Goal: Information Seeking & Learning: Learn about a topic

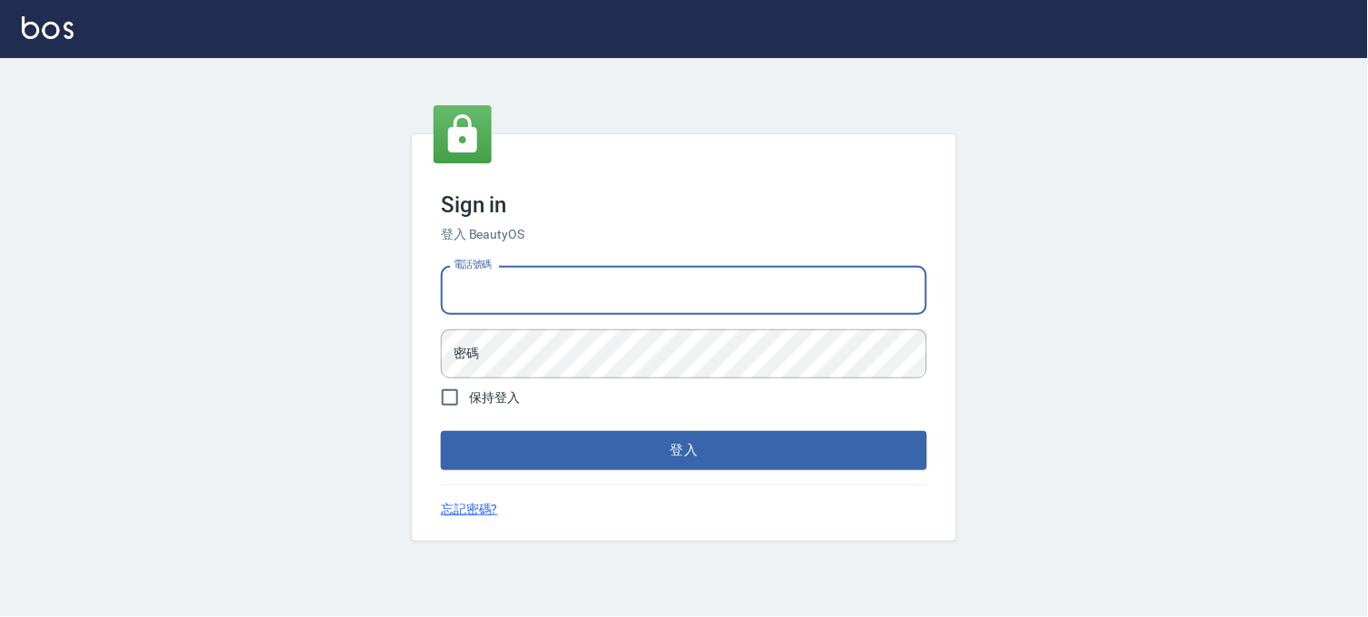
click at [636, 273] on input "電話號碼" at bounding box center [684, 290] width 486 height 49
type input "0936888819"
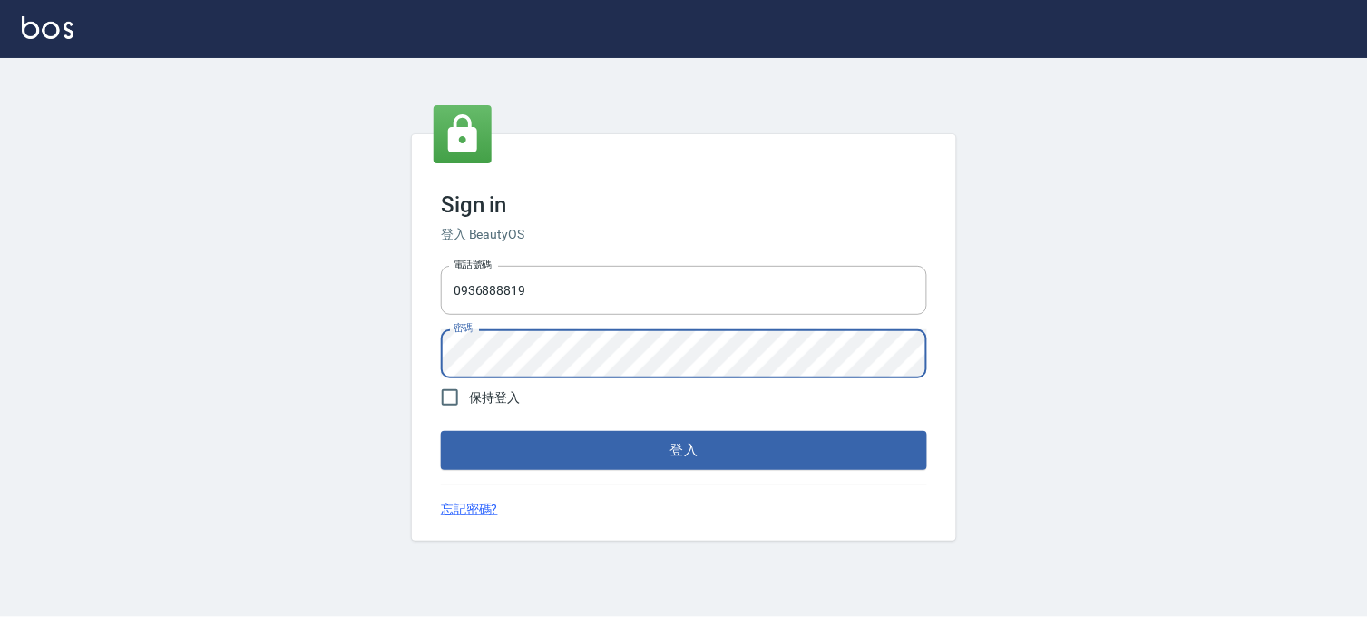
click at [441, 431] on button "登入" at bounding box center [684, 450] width 486 height 38
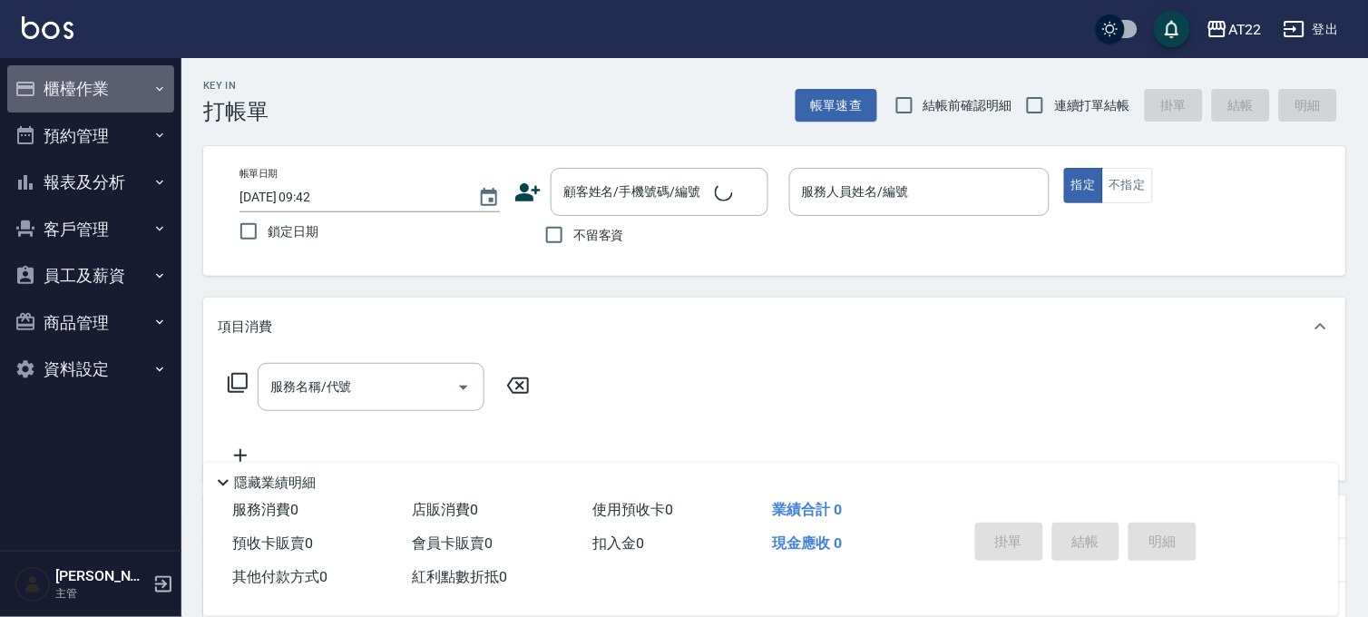
click at [122, 83] on button "櫃檯作業" at bounding box center [90, 88] width 167 height 47
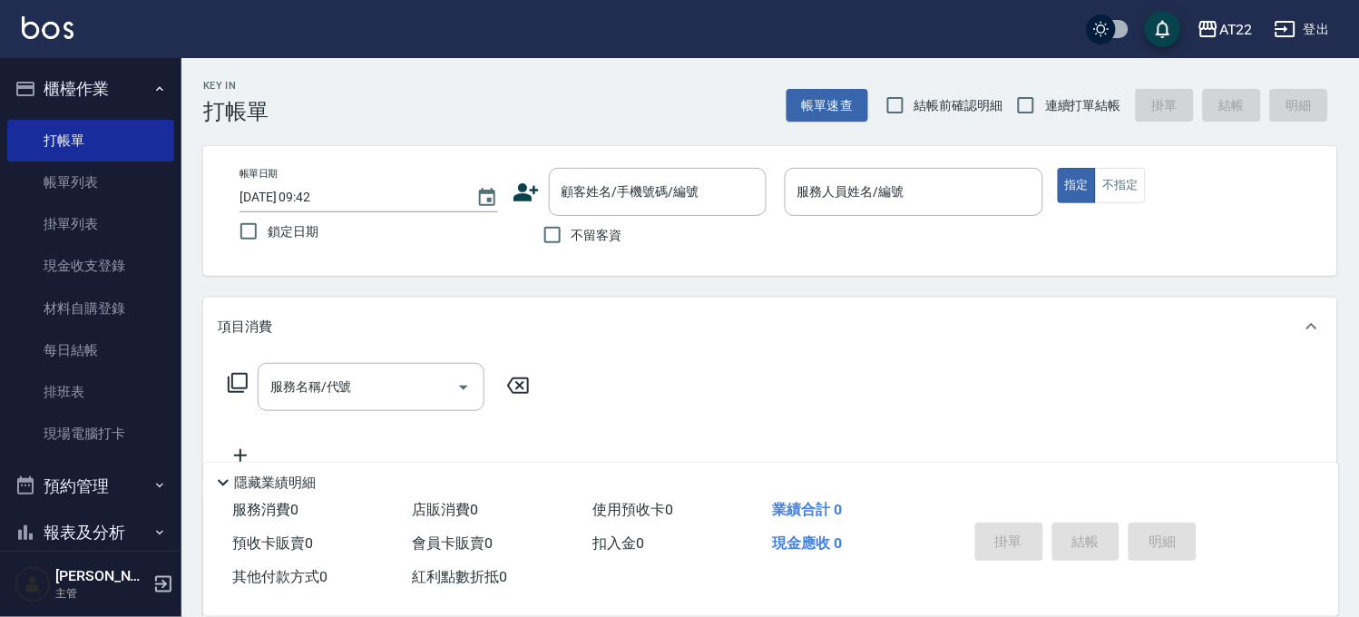
click at [152, 91] on icon "button" at bounding box center [159, 89] width 15 height 15
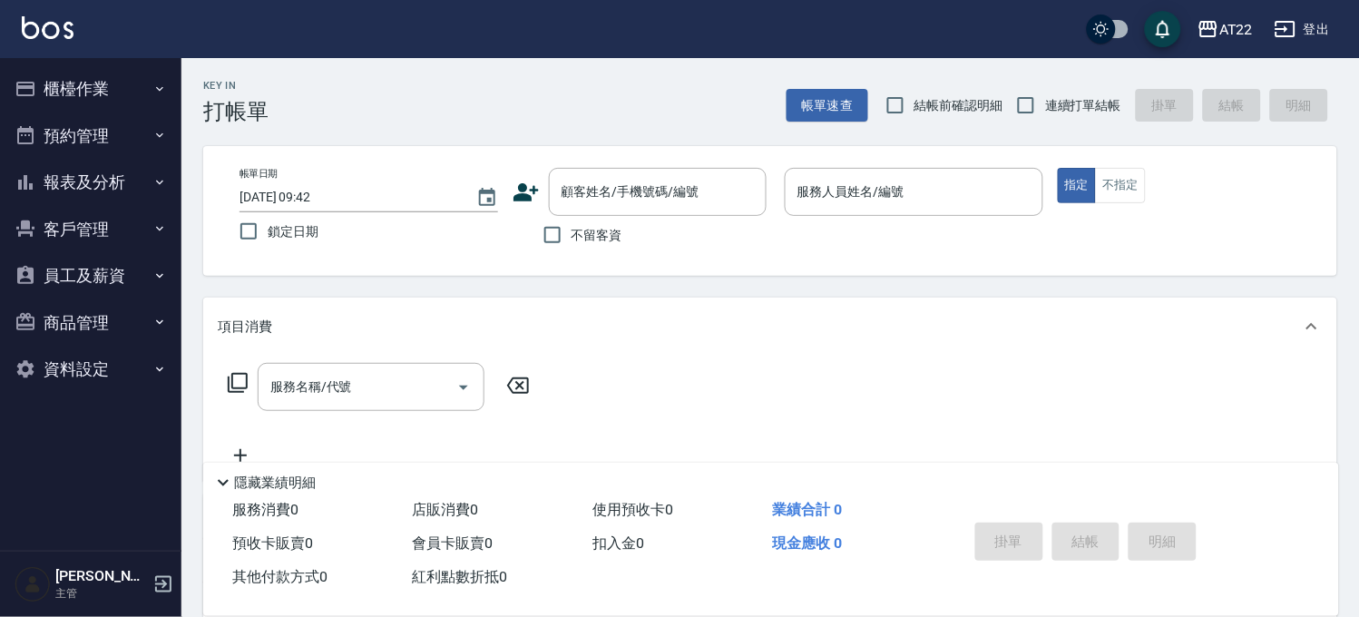
click at [158, 97] on button "櫃檯作業" at bounding box center [90, 88] width 167 height 47
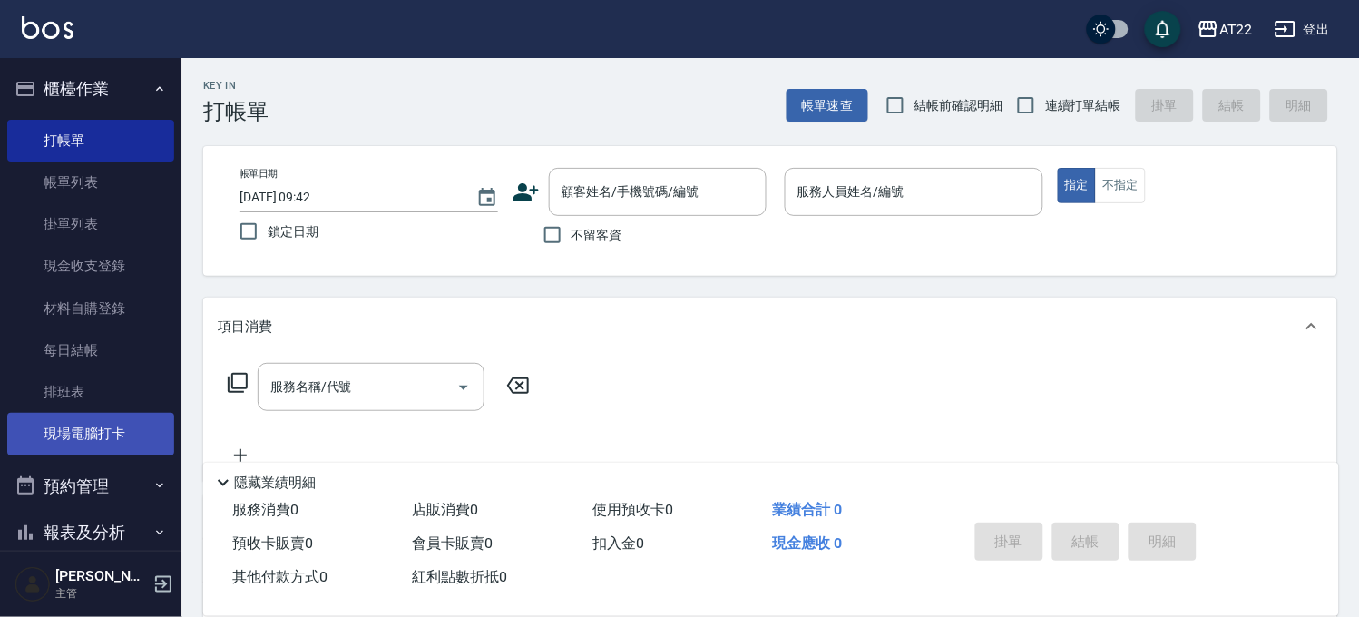
click at [100, 426] on link "現場電腦打卡" at bounding box center [90, 434] width 167 height 42
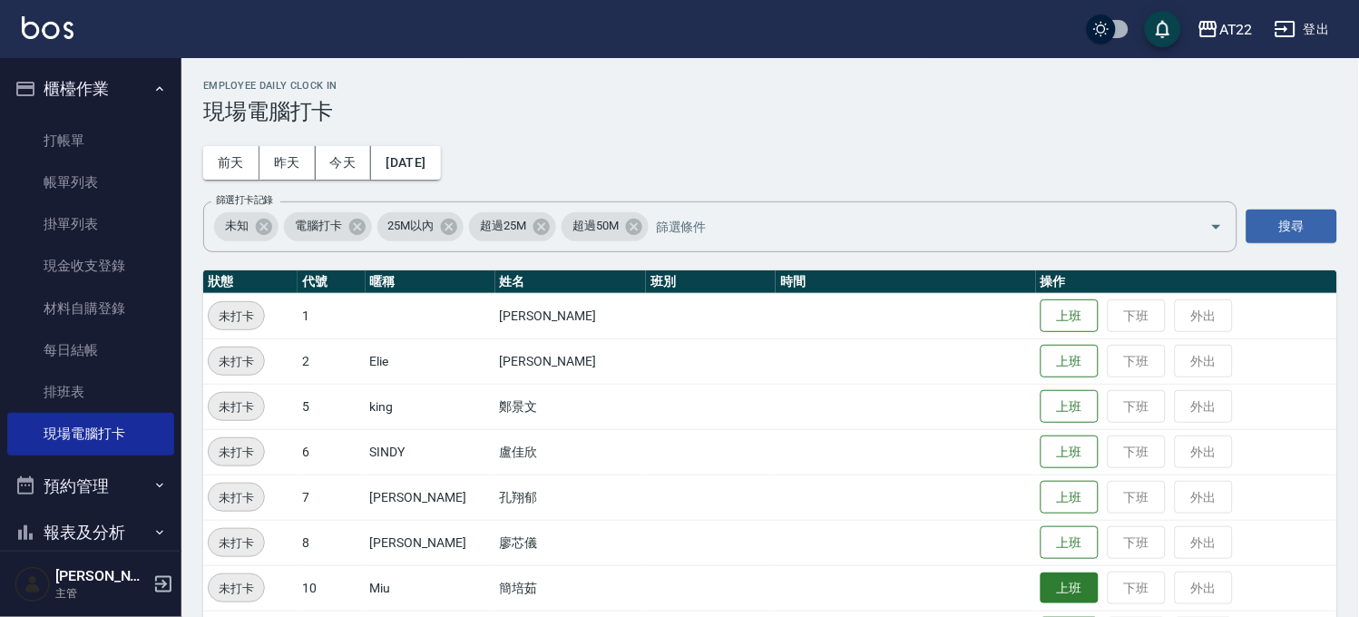
click at [1065, 580] on button "上班" at bounding box center [1069, 588] width 58 height 32
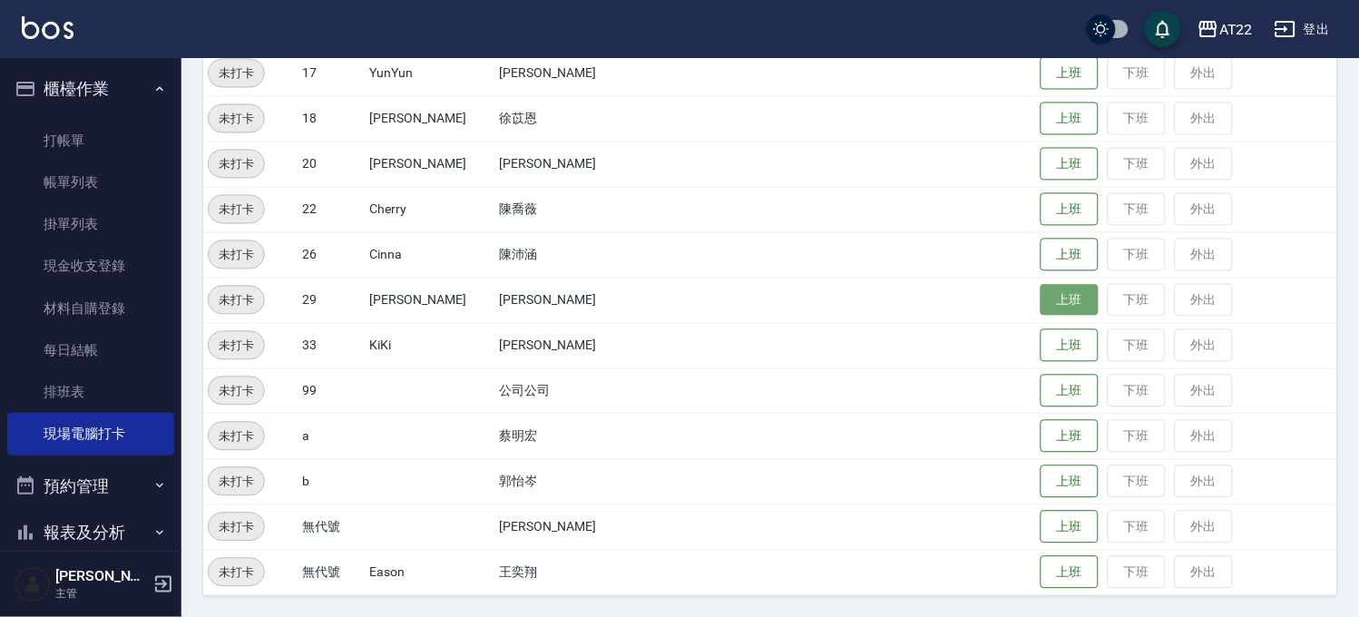
click at [1041, 299] on button "上班" at bounding box center [1069, 301] width 58 height 32
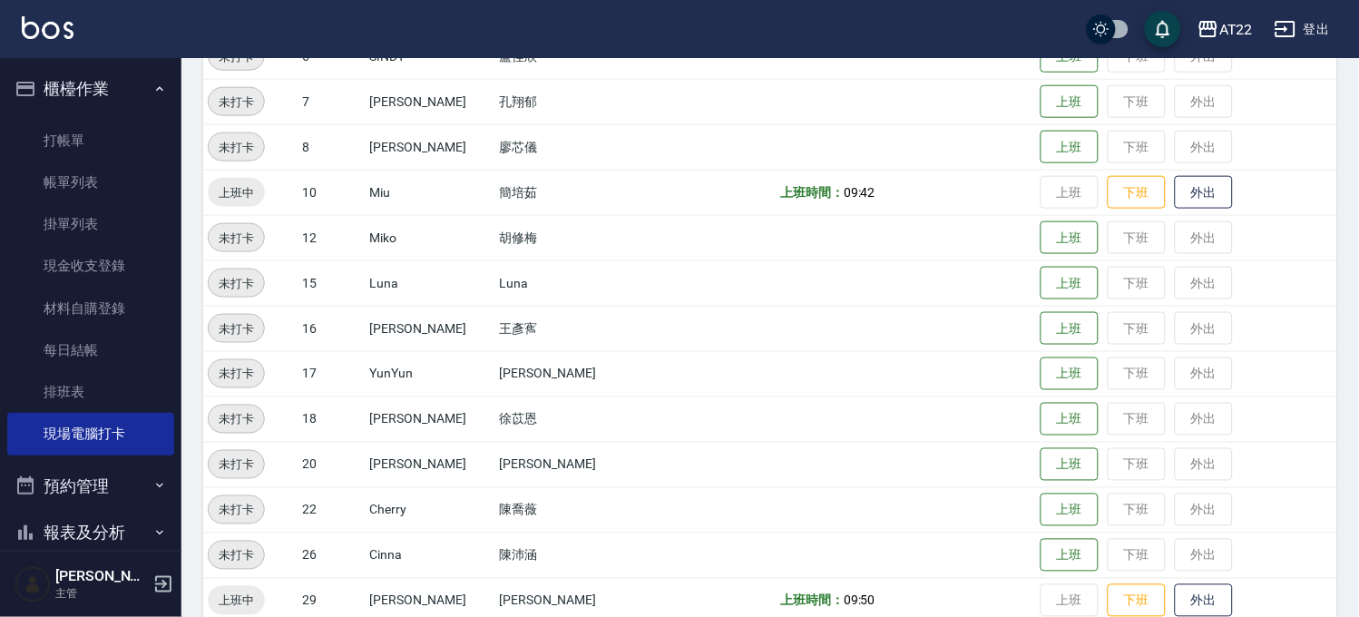
scroll to position [192, 0]
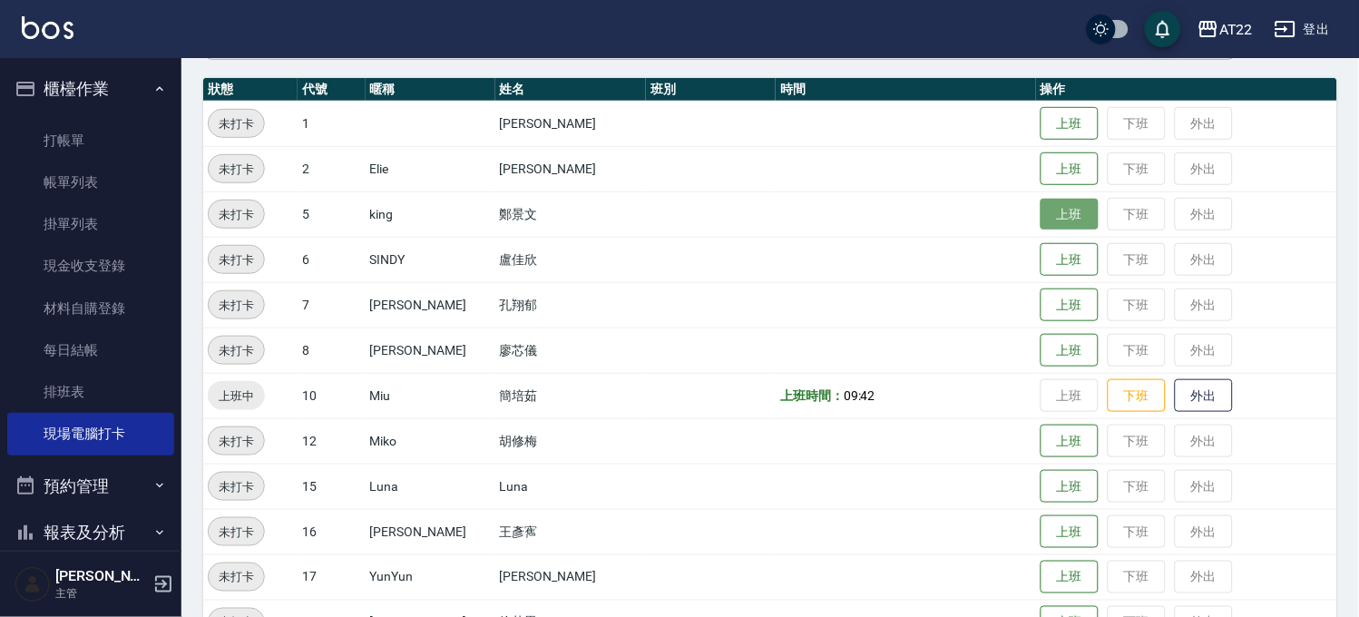
click at [1043, 219] on button "上班" at bounding box center [1069, 215] width 58 height 32
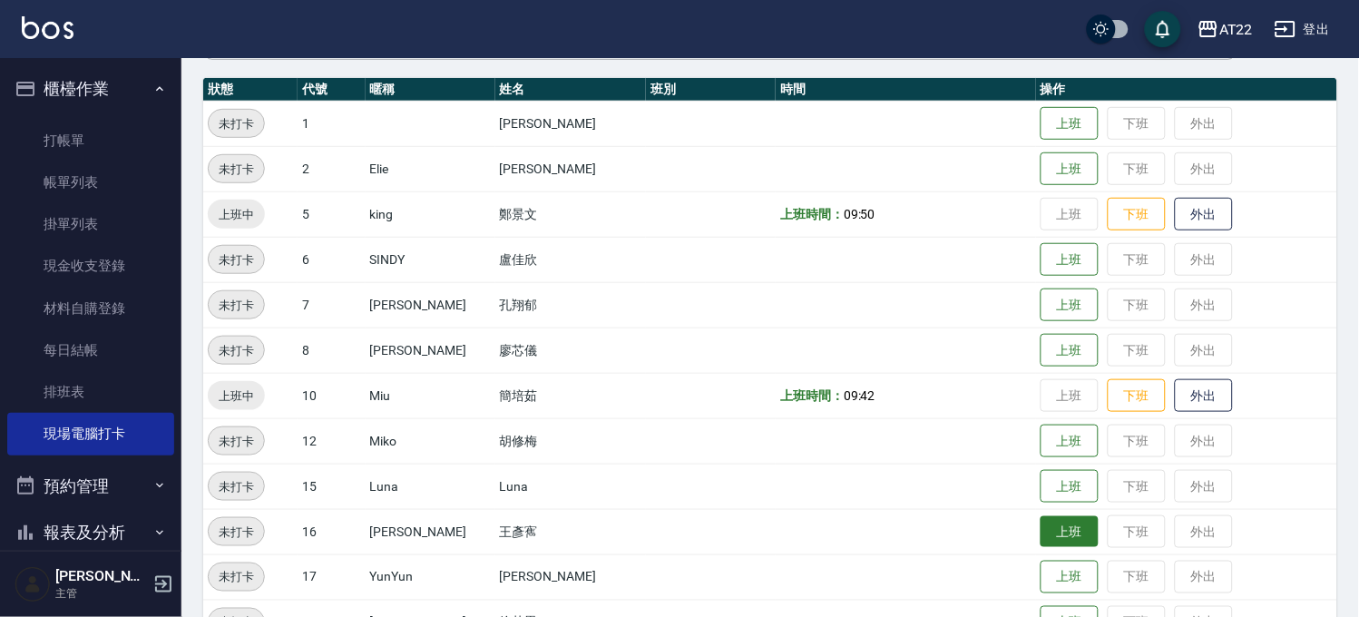
click at [1054, 536] on button "上班" at bounding box center [1069, 532] width 58 height 32
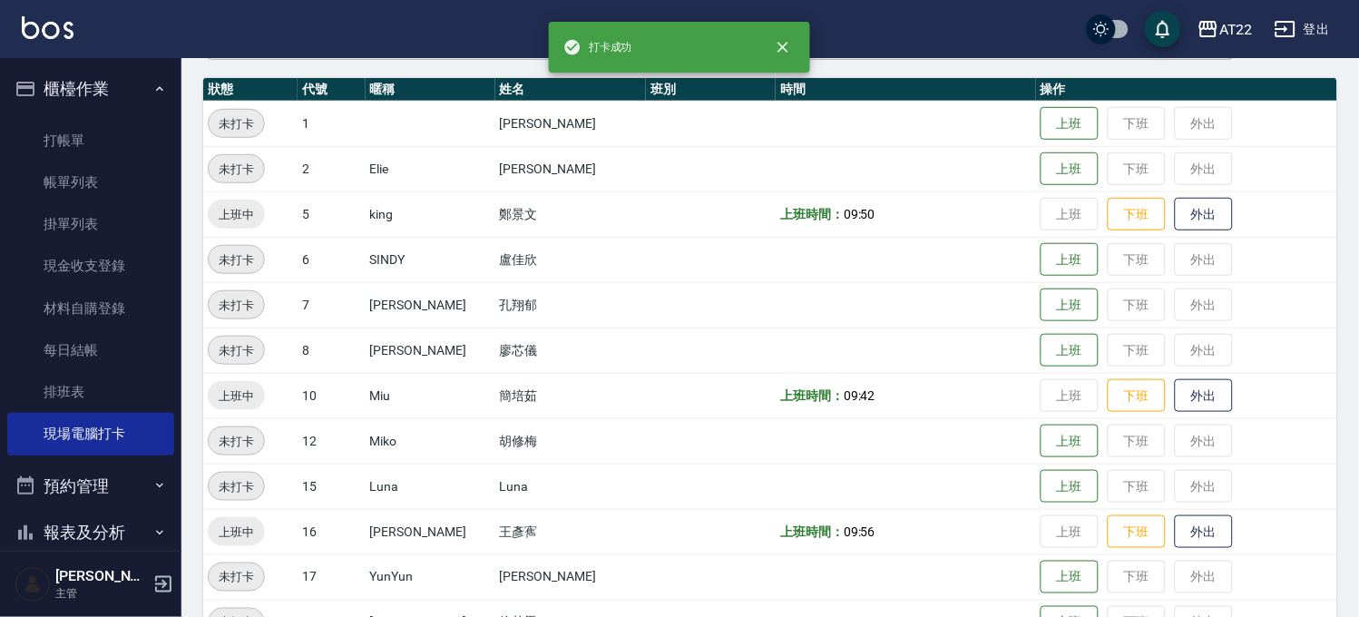
scroll to position [595, 0]
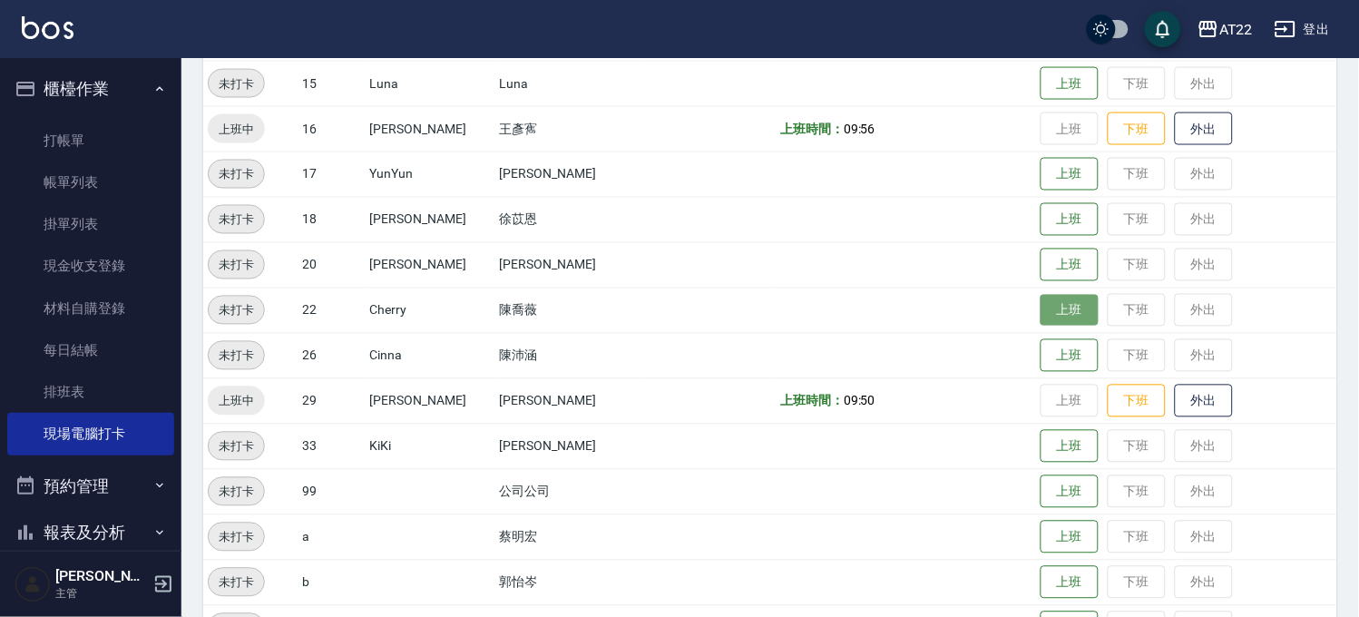
click at [1056, 307] on button "上班" at bounding box center [1069, 311] width 58 height 32
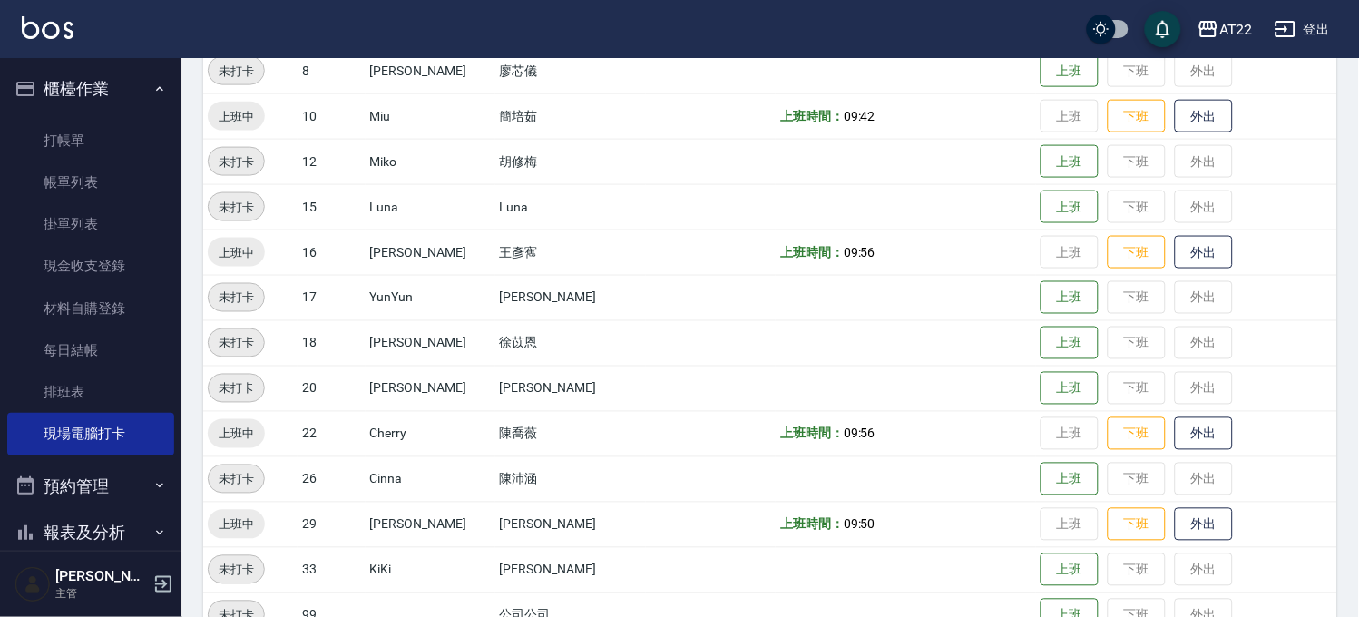
scroll to position [394, 0]
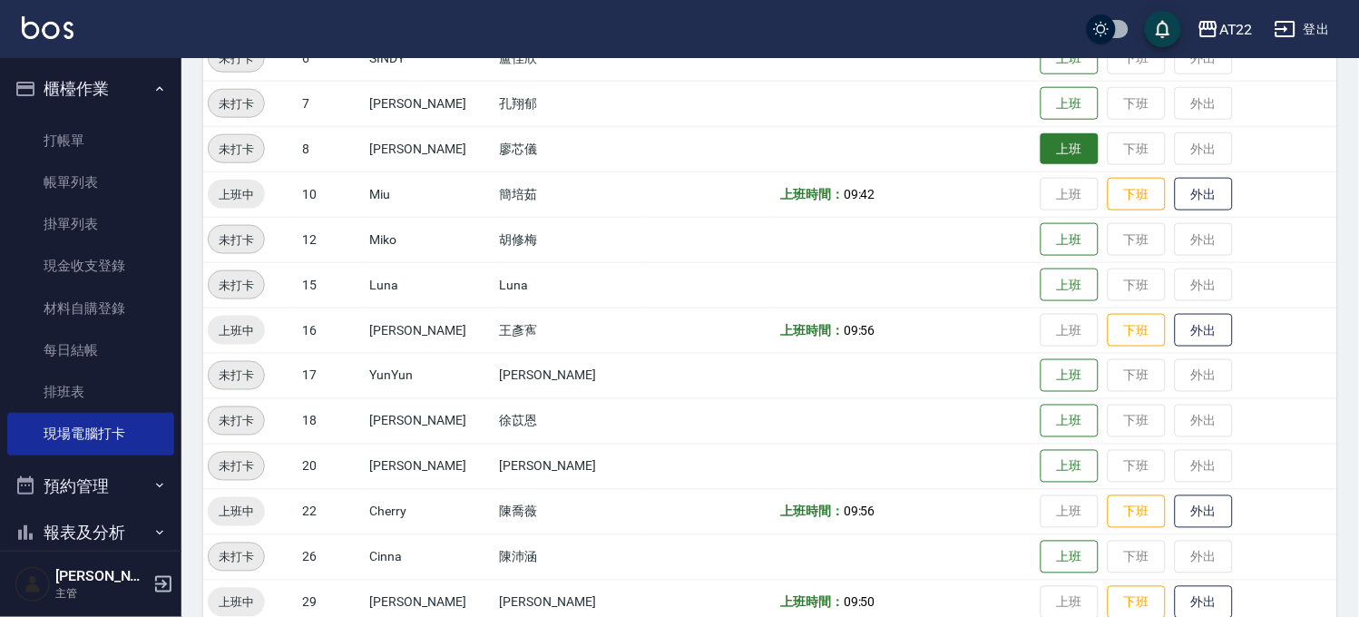
click at [1040, 146] on button "上班" at bounding box center [1069, 149] width 58 height 32
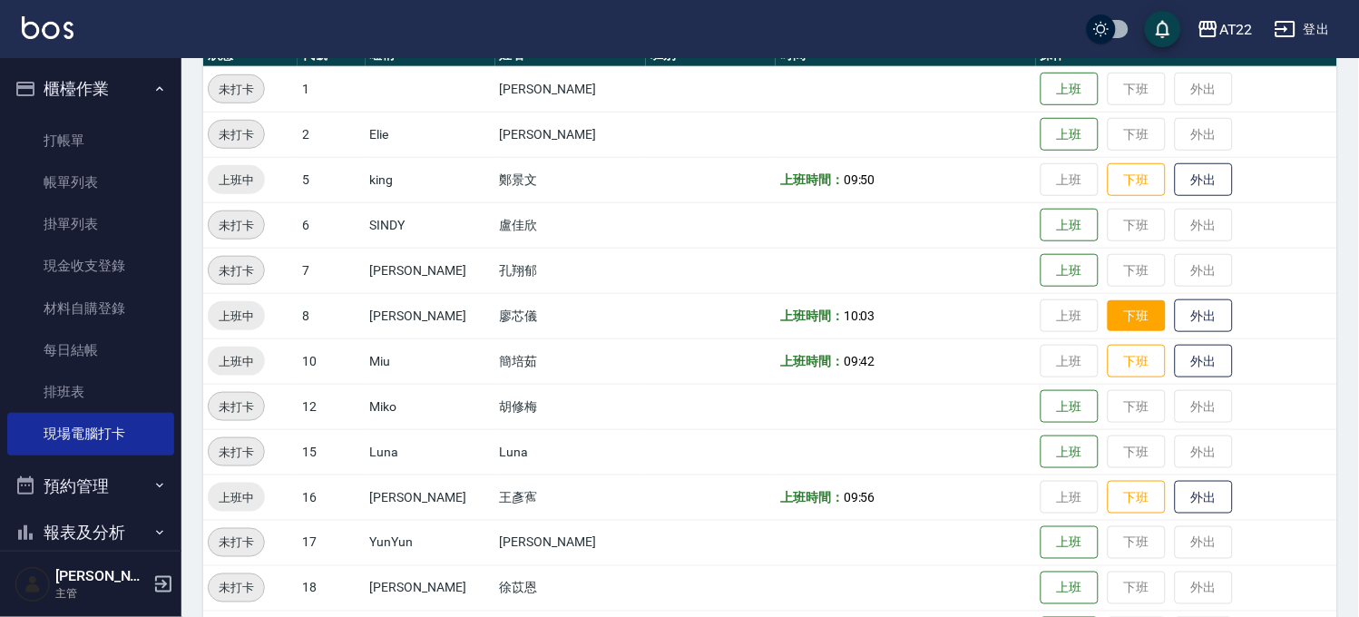
scroll to position [261, 0]
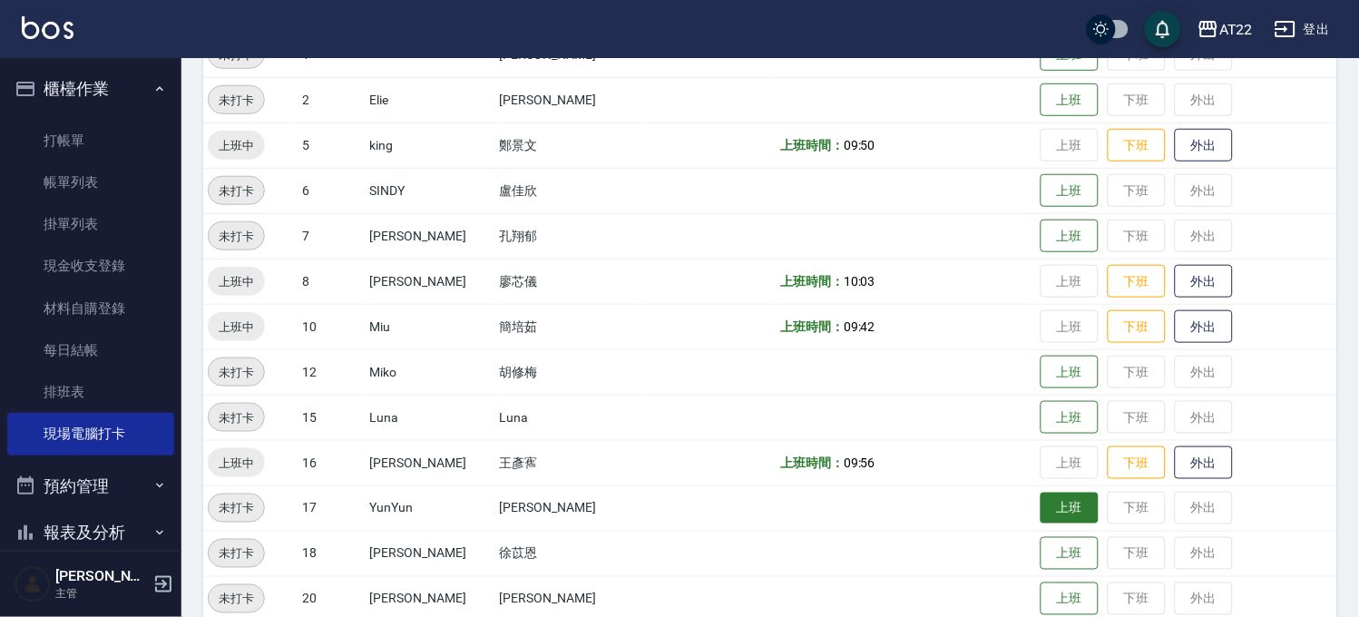
click at [1057, 518] on button "上班" at bounding box center [1069, 508] width 58 height 32
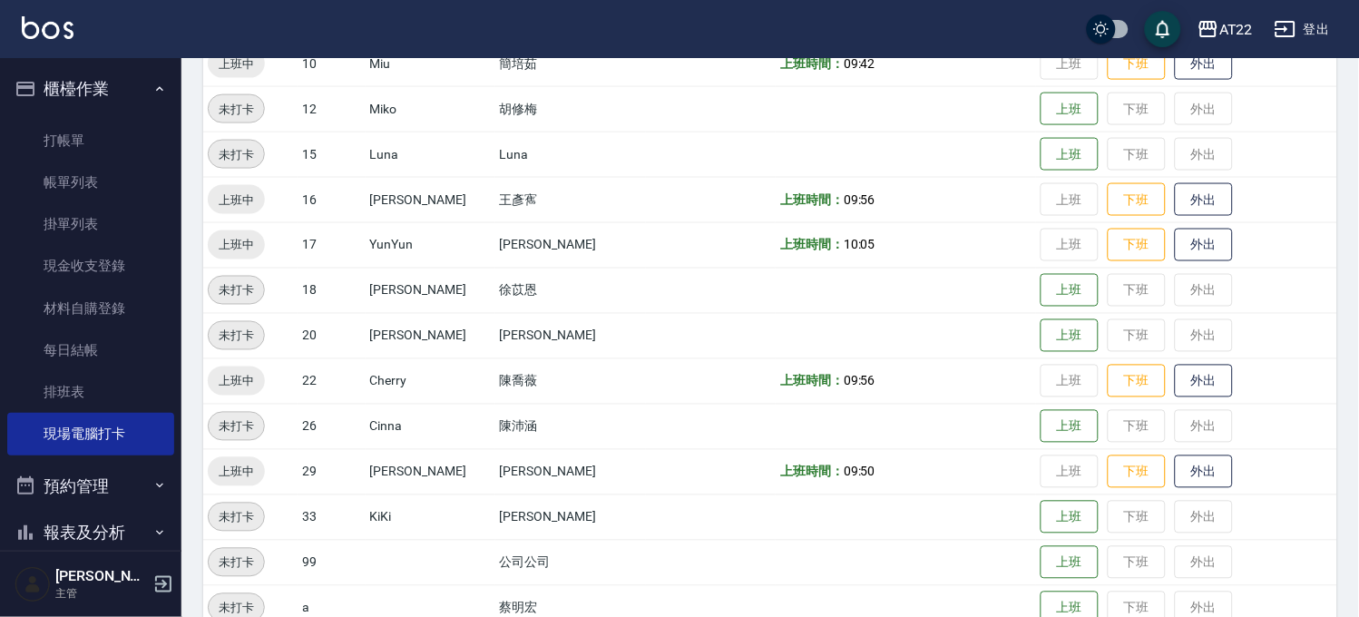
scroll to position [527, 0]
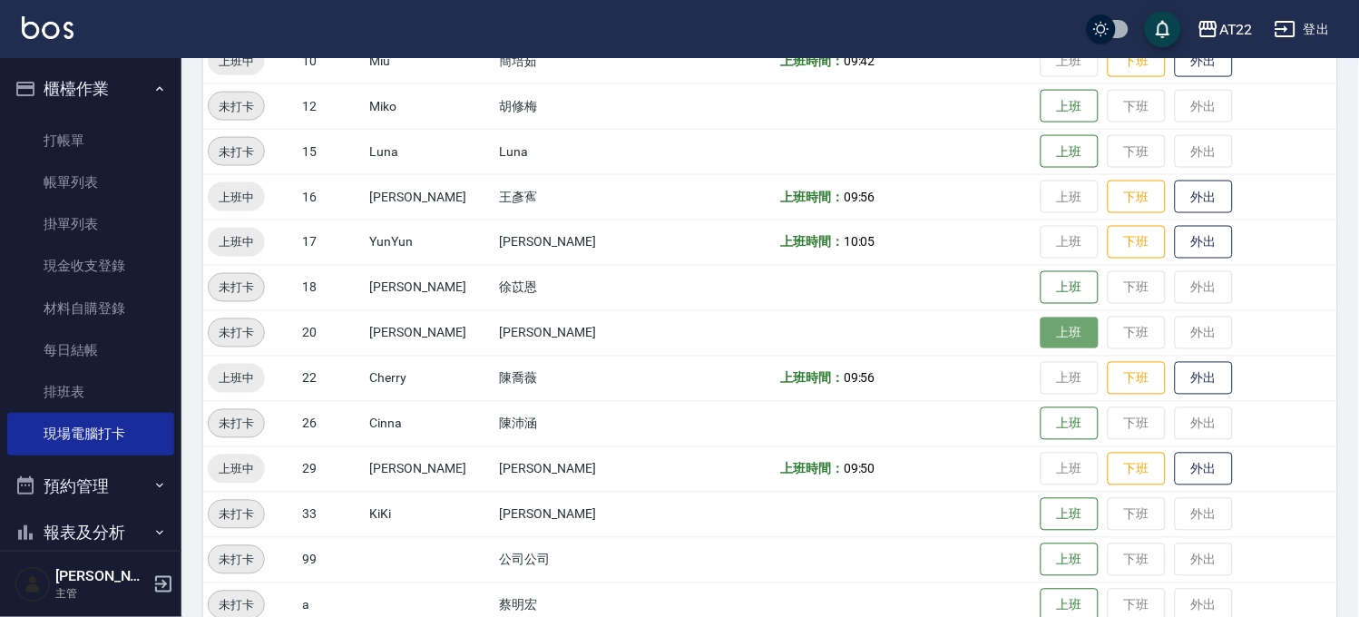
click at [1047, 336] on button "上班" at bounding box center [1069, 333] width 58 height 32
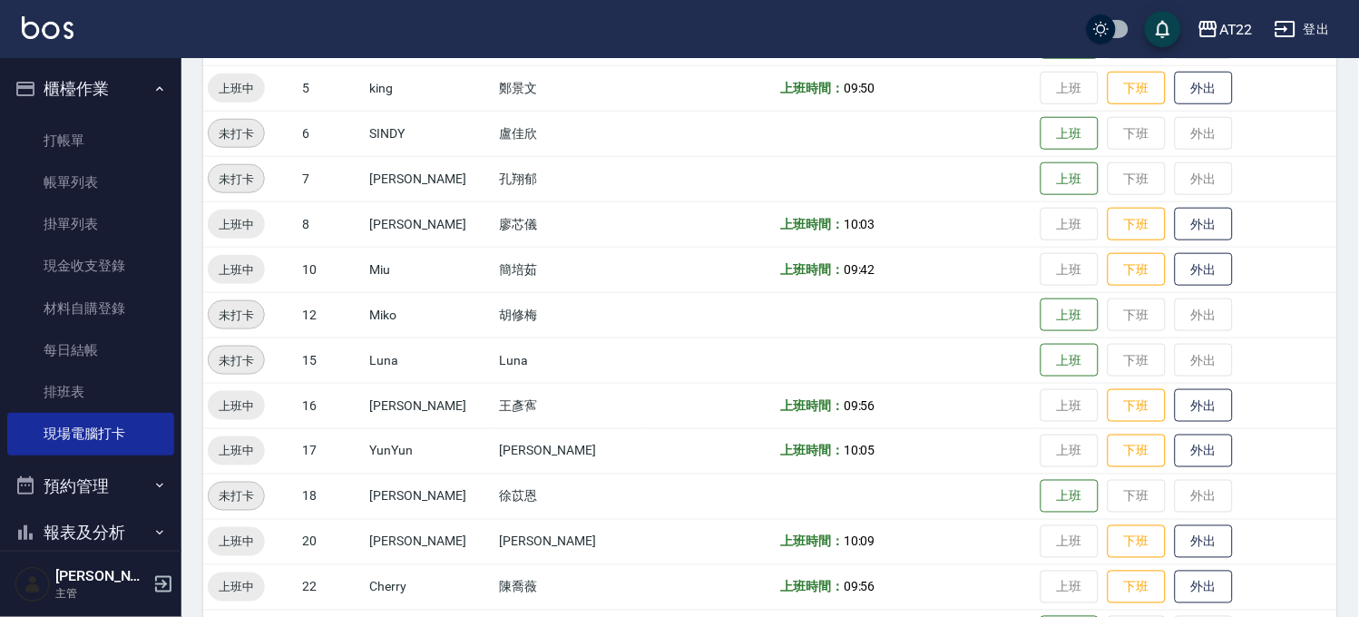
scroll to position [224, 0]
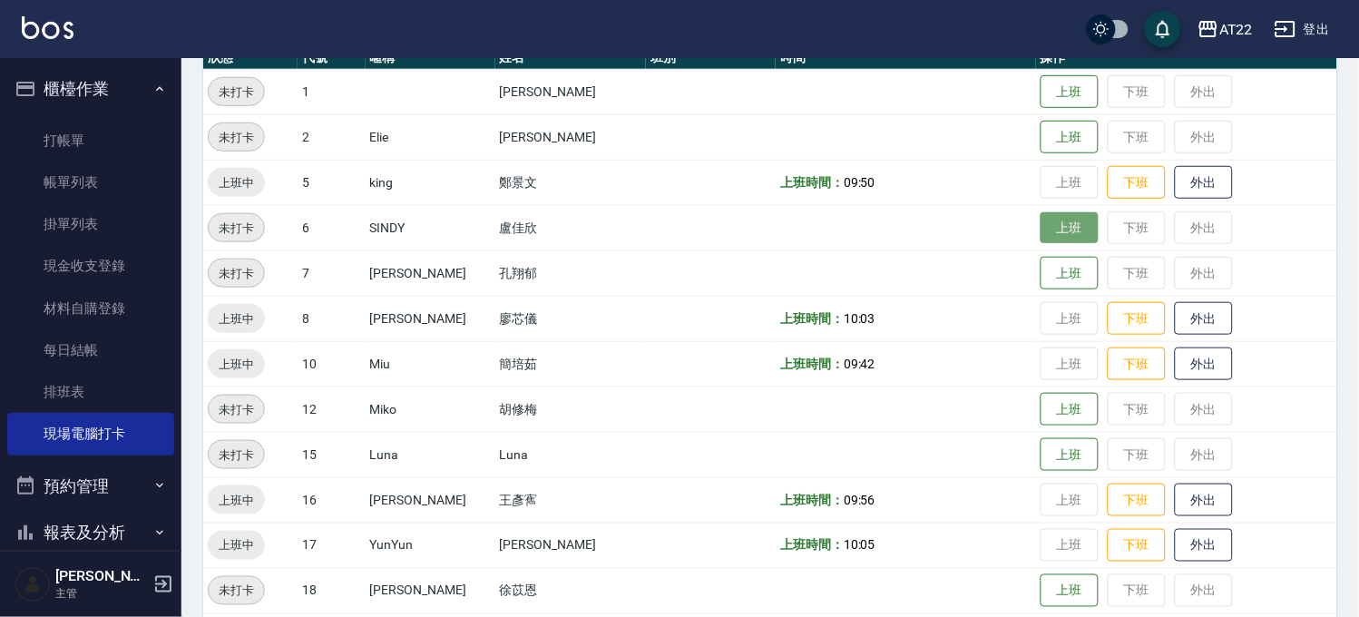
click at [1040, 225] on button "上班" at bounding box center [1069, 228] width 58 height 32
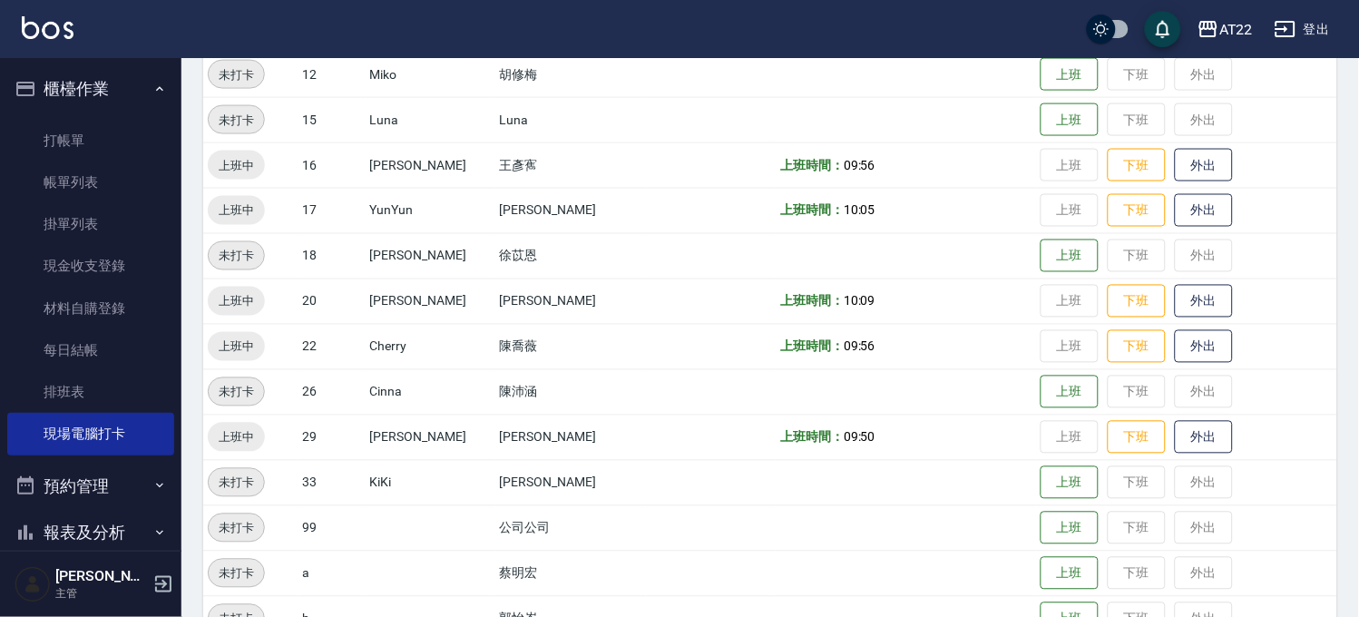
scroll to position [696, 0]
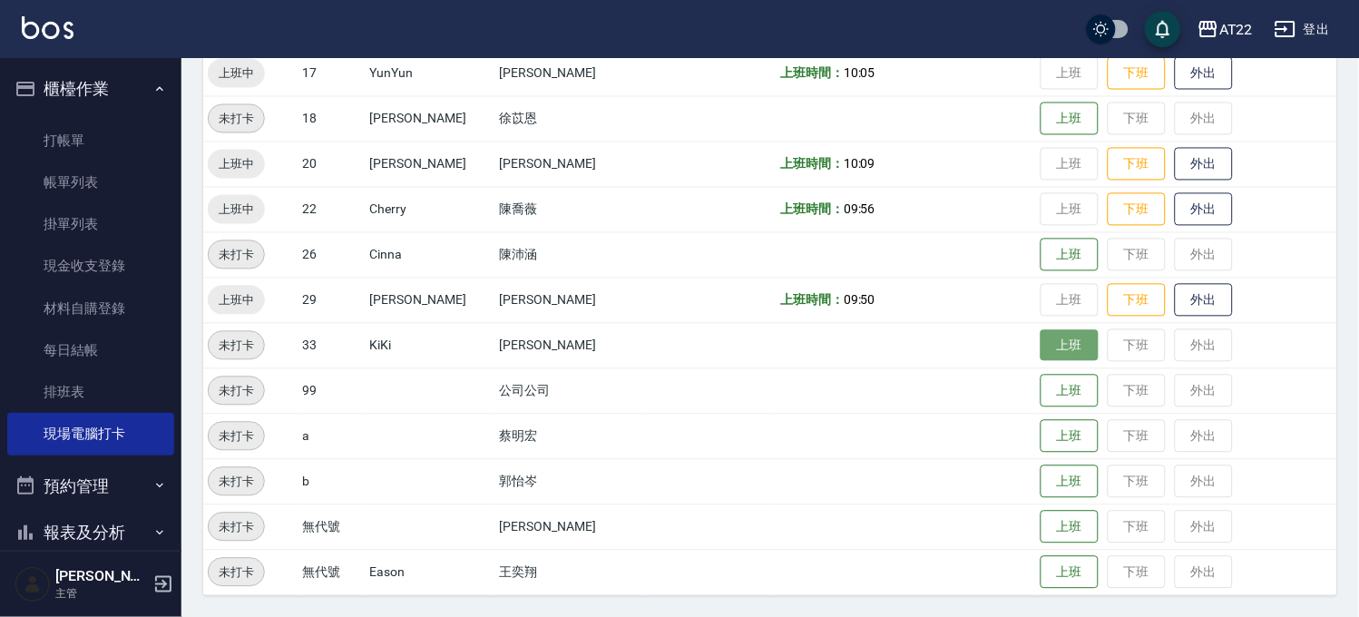
click at [1040, 345] on button "上班" at bounding box center [1069, 346] width 58 height 32
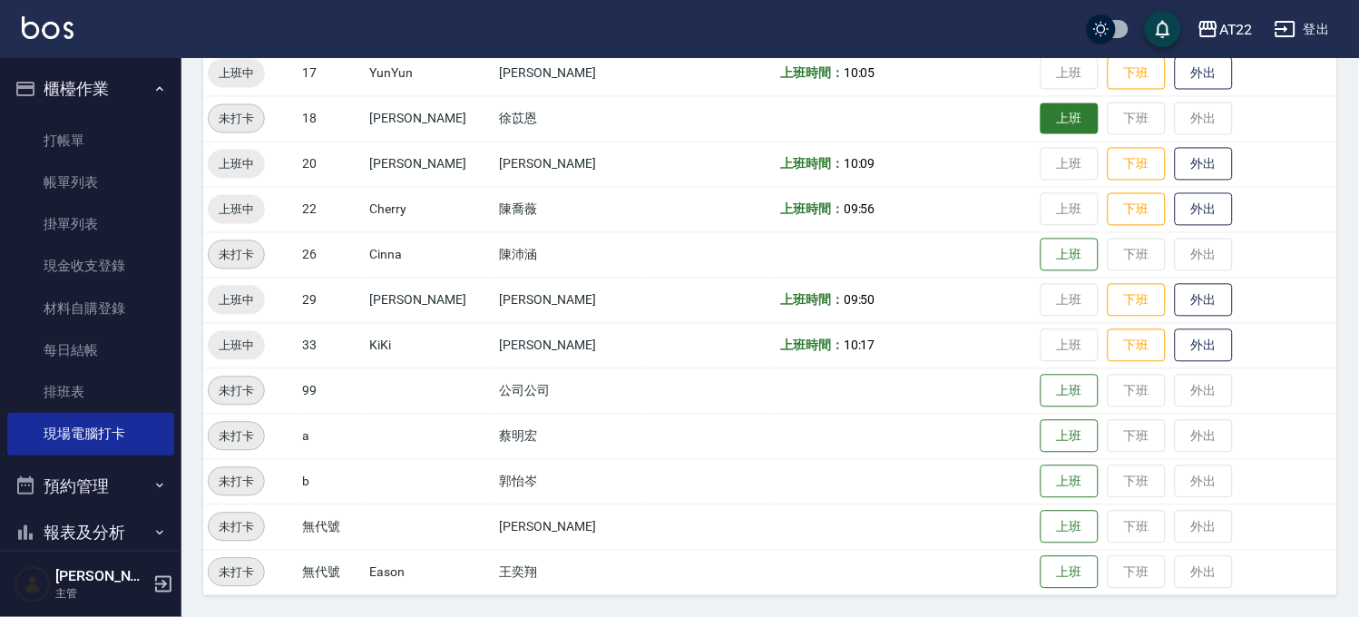
click at [1040, 112] on button "上班" at bounding box center [1069, 119] width 58 height 32
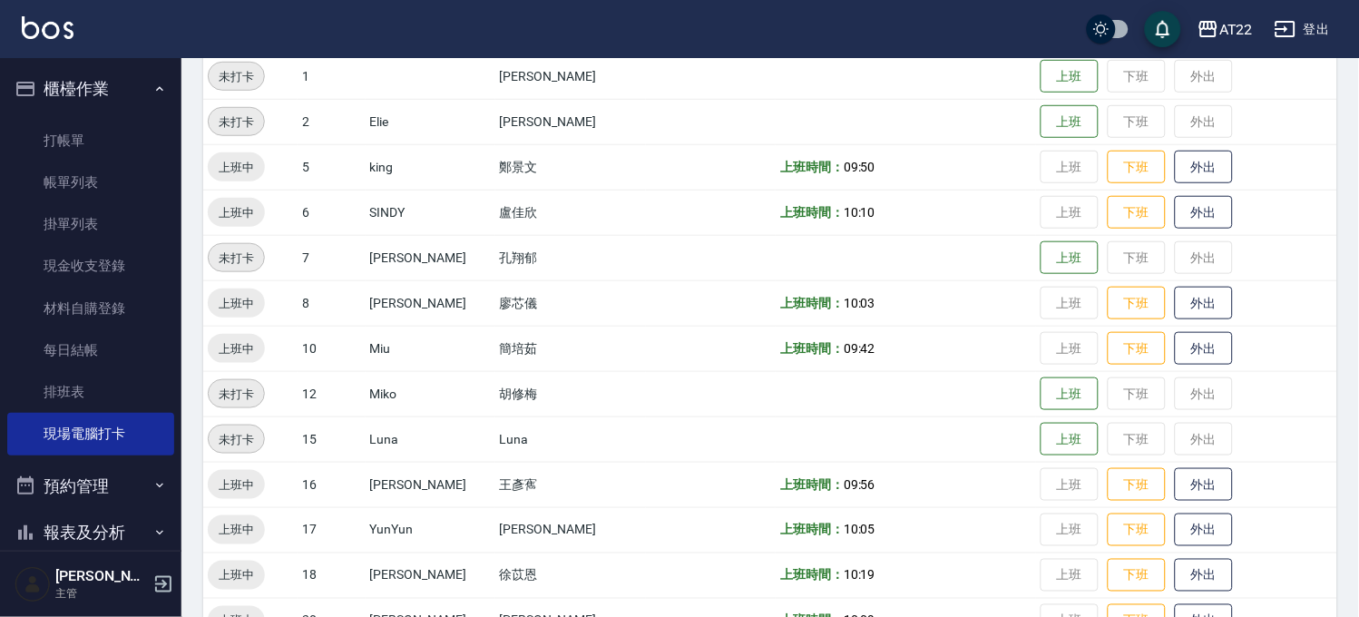
scroll to position [192, 0]
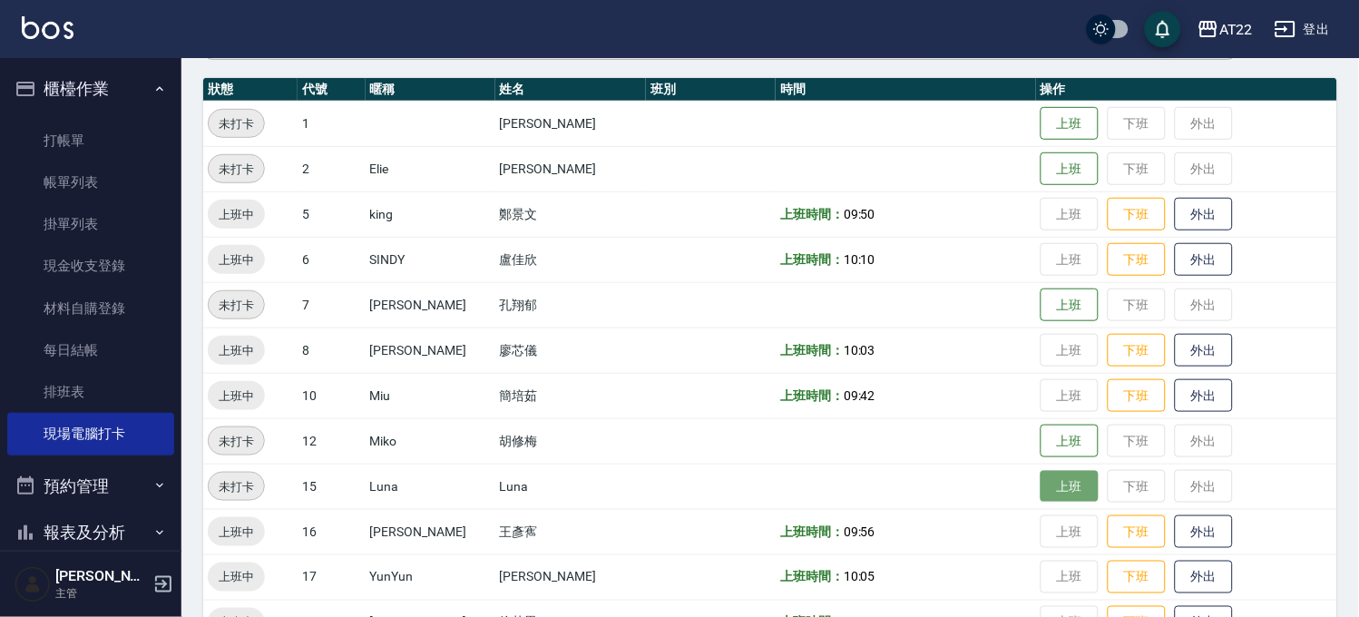
click at [1040, 478] on button "上班" at bounding box center [1069, 487] width 58 height 32
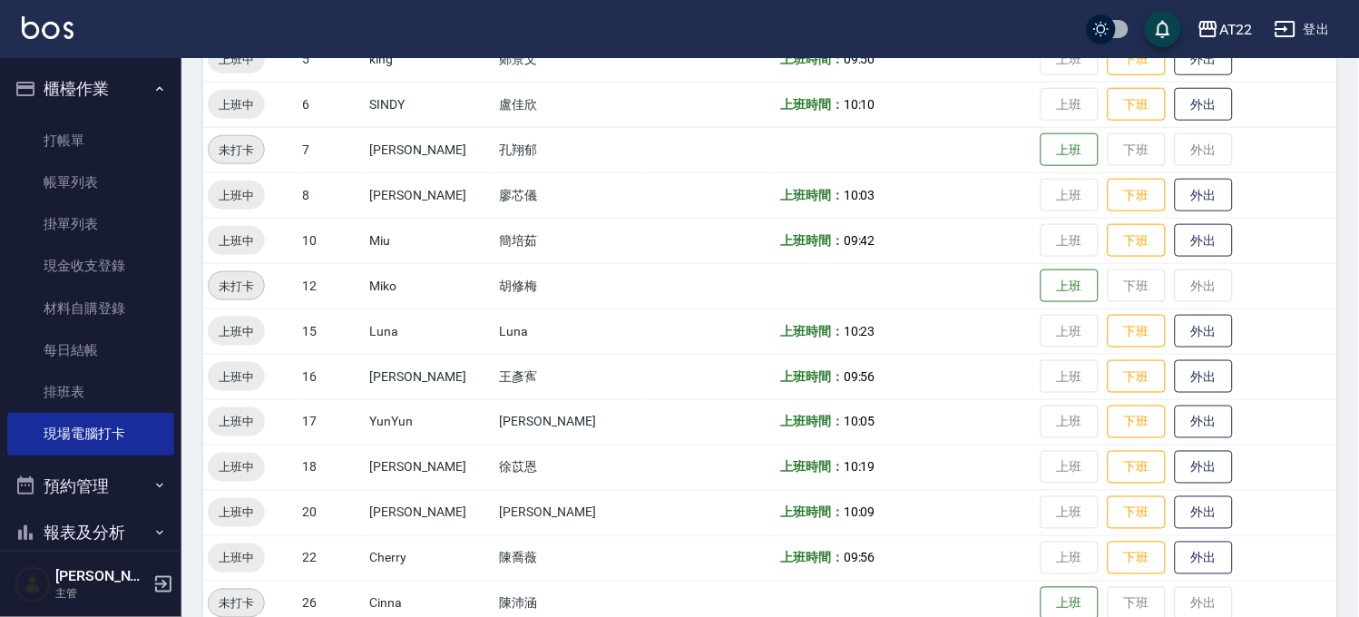
scroll to position [394, 0]
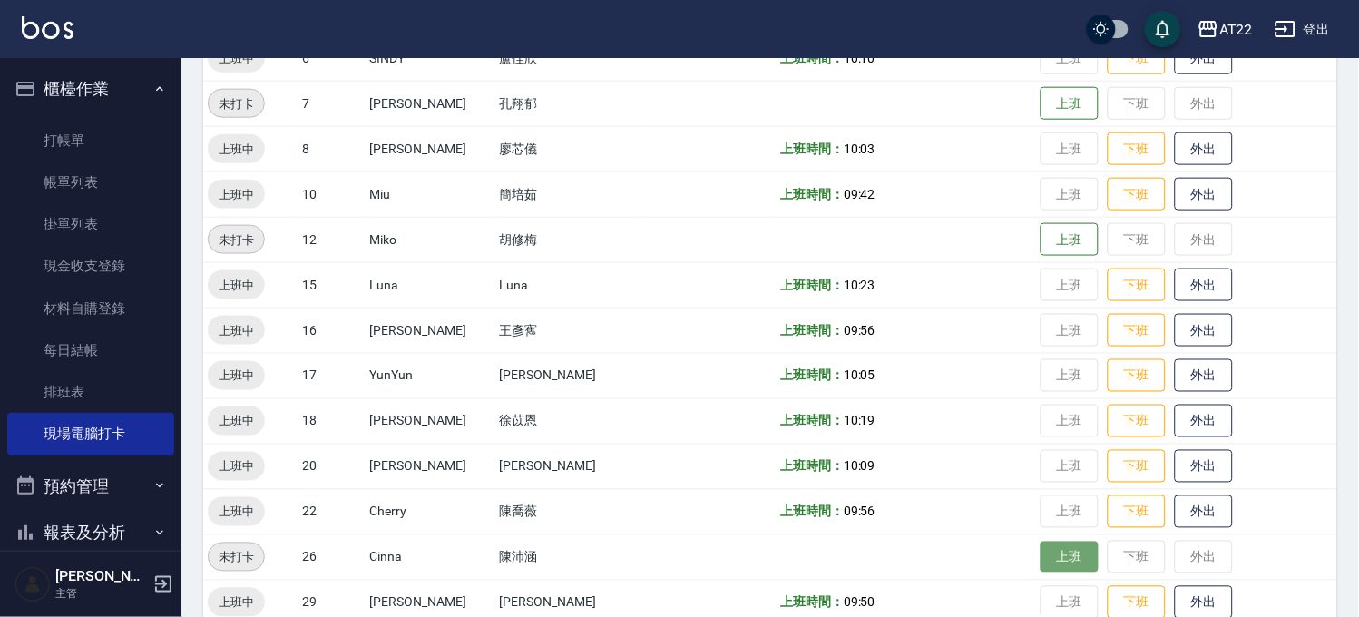
click at [1050, 544] on button "上班" at bounding box center [1069, 557] width 58 height 32
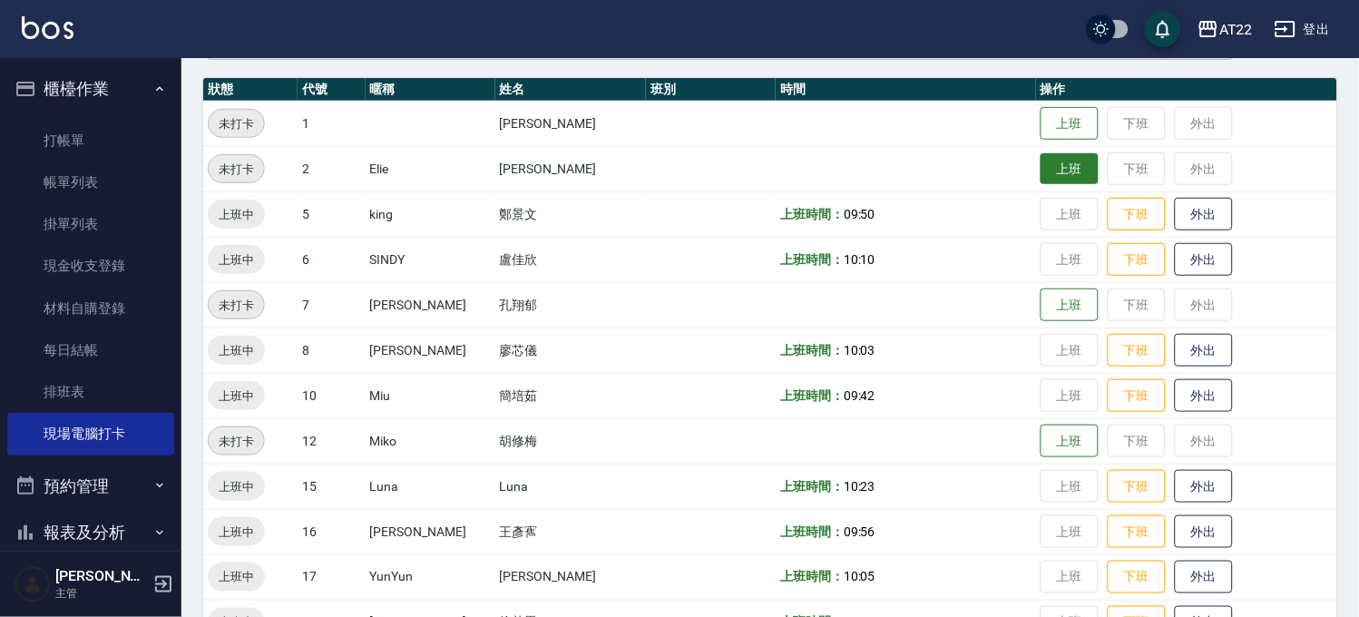
click at [1043, 182] on button "上班" at bounding box center [1069, 169] width 58 height 32
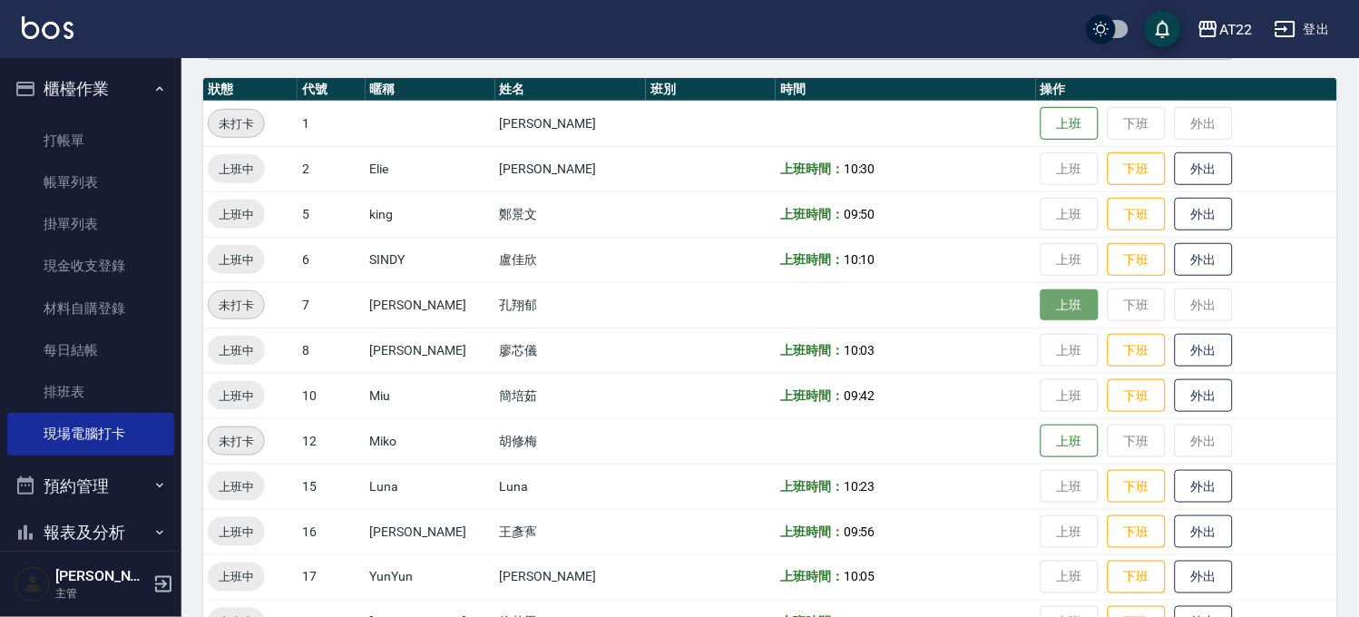
click at [1057, 309] on button "上班" at bounding box center [1069, 305] width 58 height 32
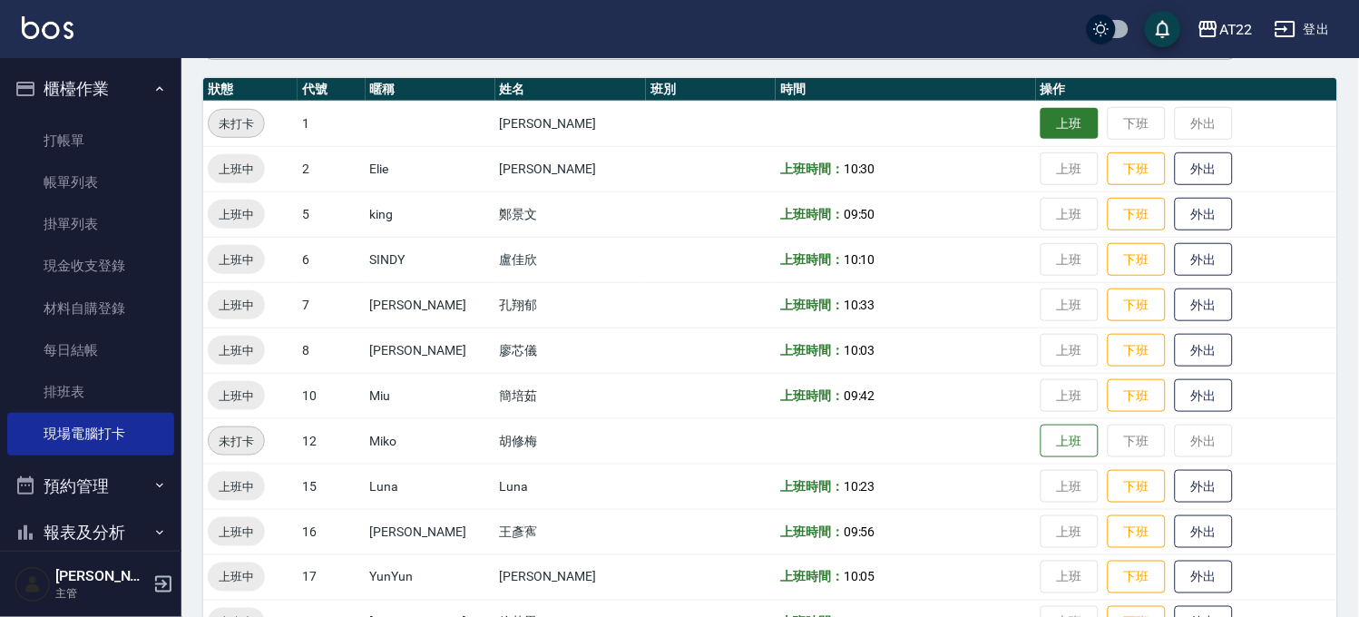
click at [1040, 118] on button "上班" at bounding box center [1069, 124] width 58 height 32
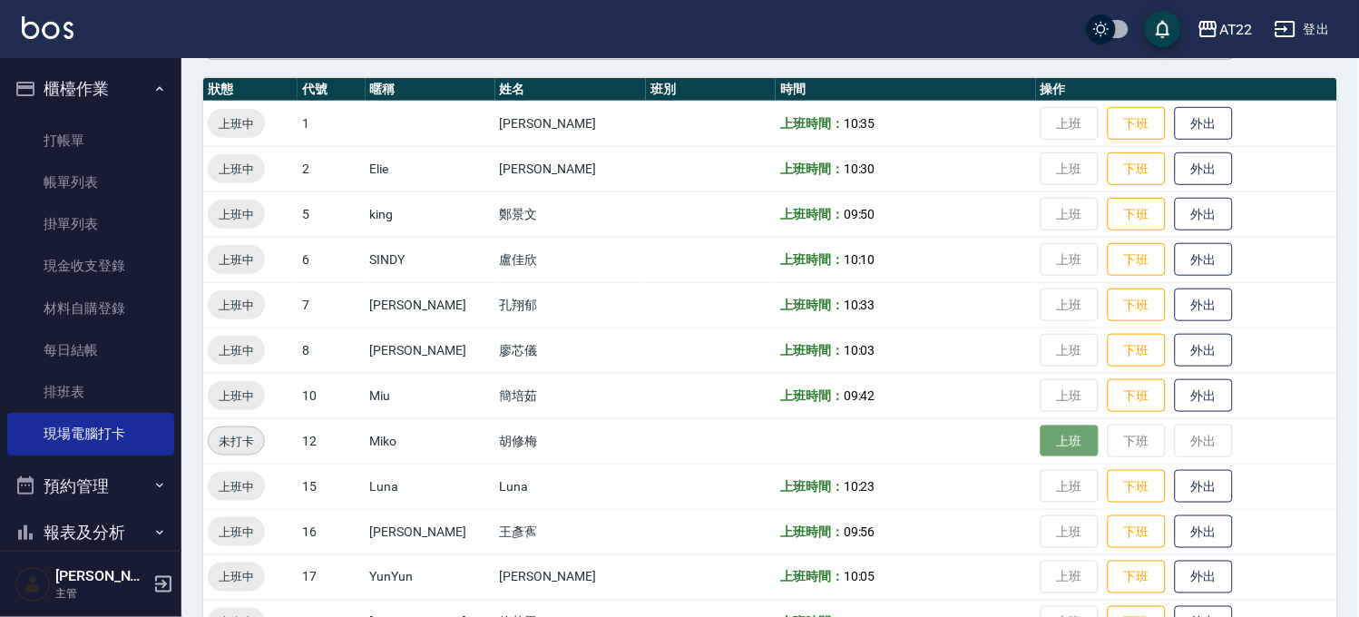
click at [1055, 436] on button "上班" at bounding box center [1069, 441] width 58 height 32
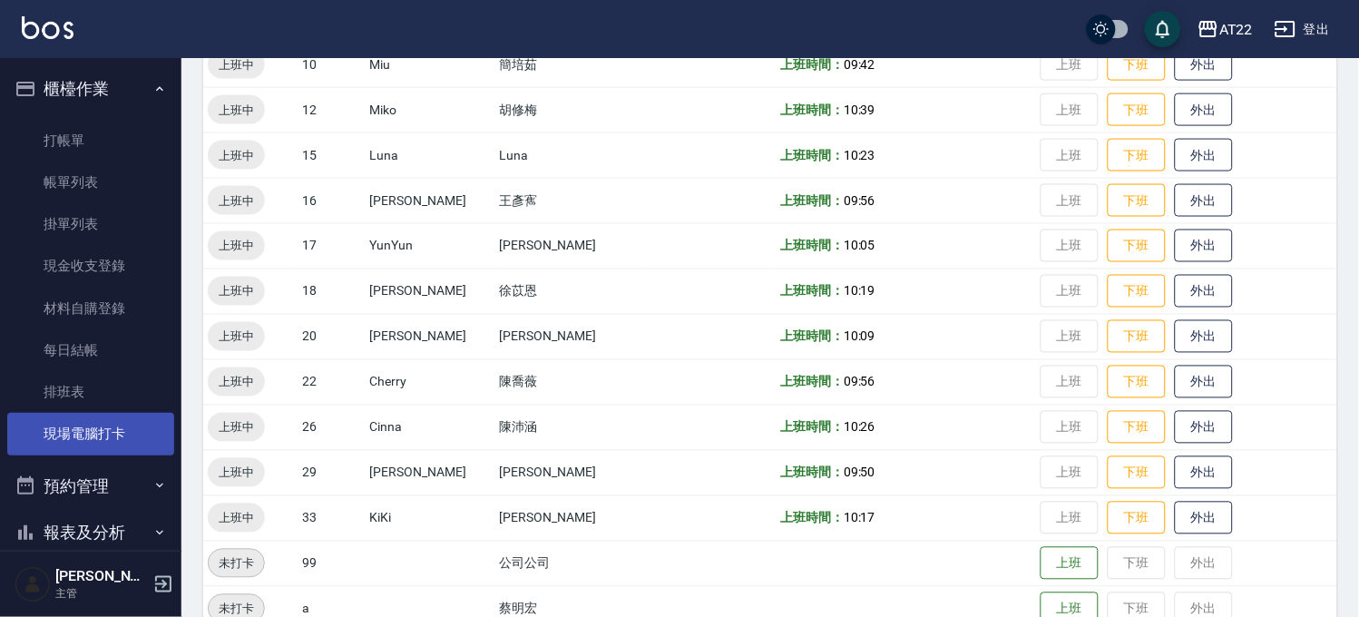
scroll to position [293, 0]
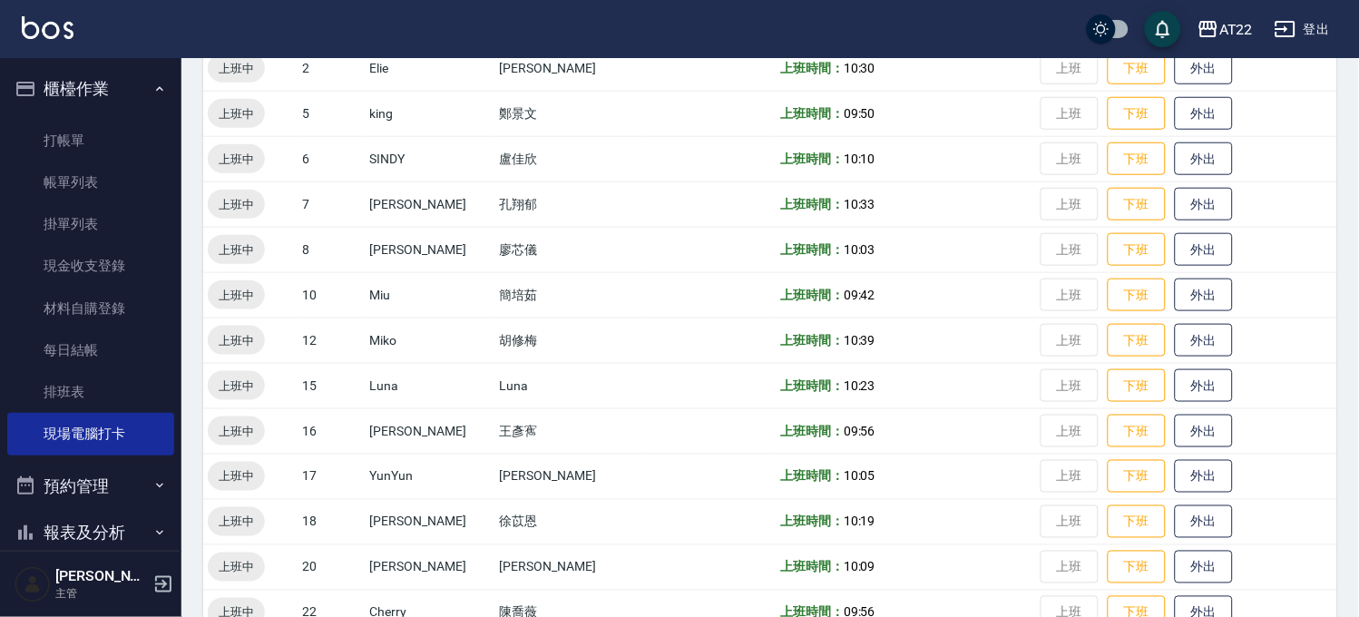
click at [102, 89] on button "櫃檯作業" at bounding box center [90, 88] width 167 height 47
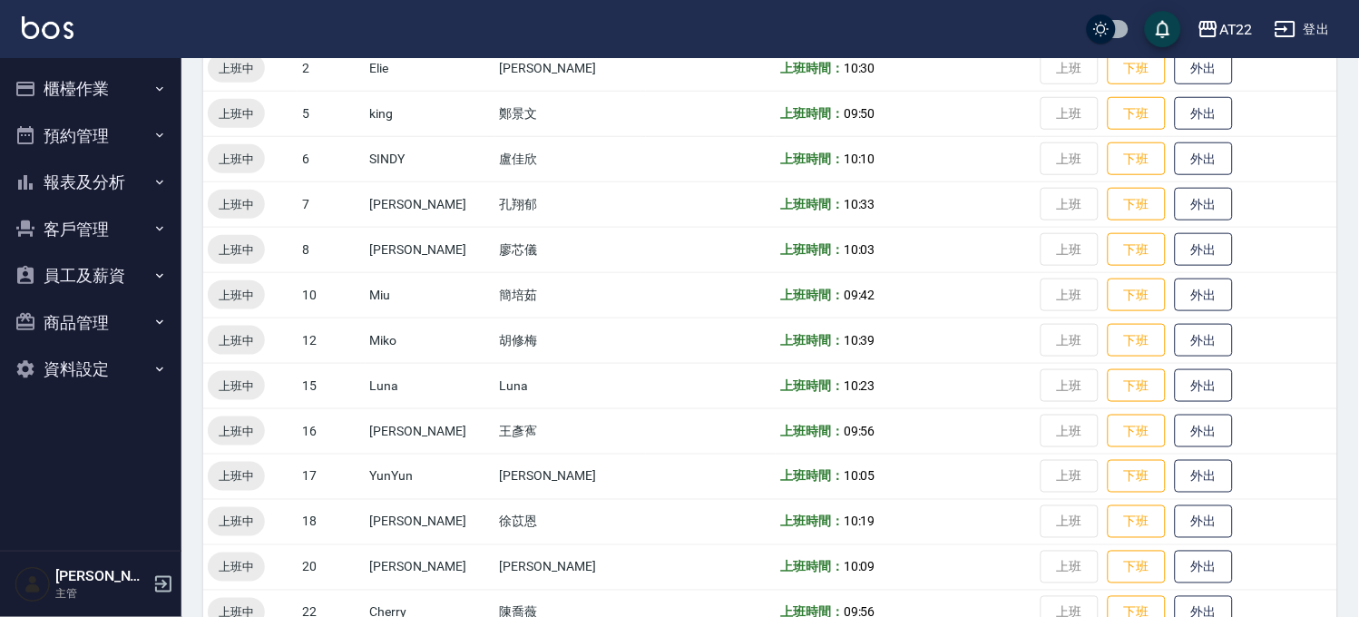
click at [86, 225] on button "客戶管理" at bounding box center [90, 229] width 167 height 47
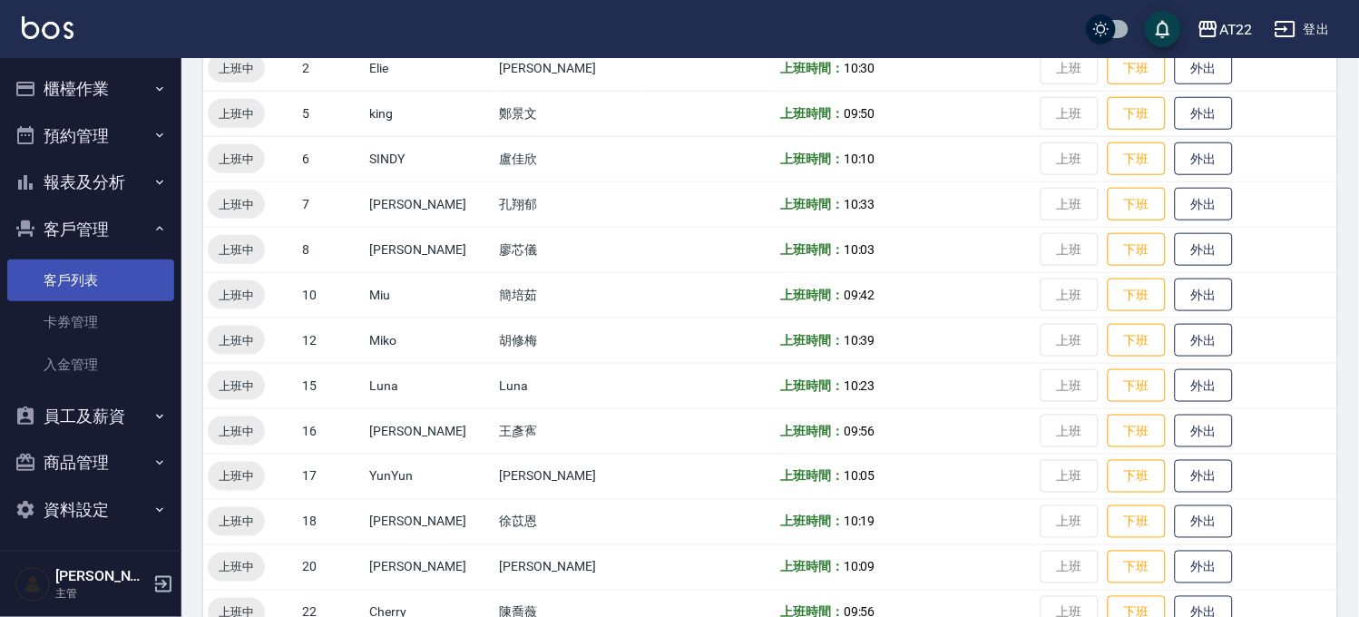
click at [71, 284] on link "客戶列表" at bounding box center [90, 280] width 167 height 42
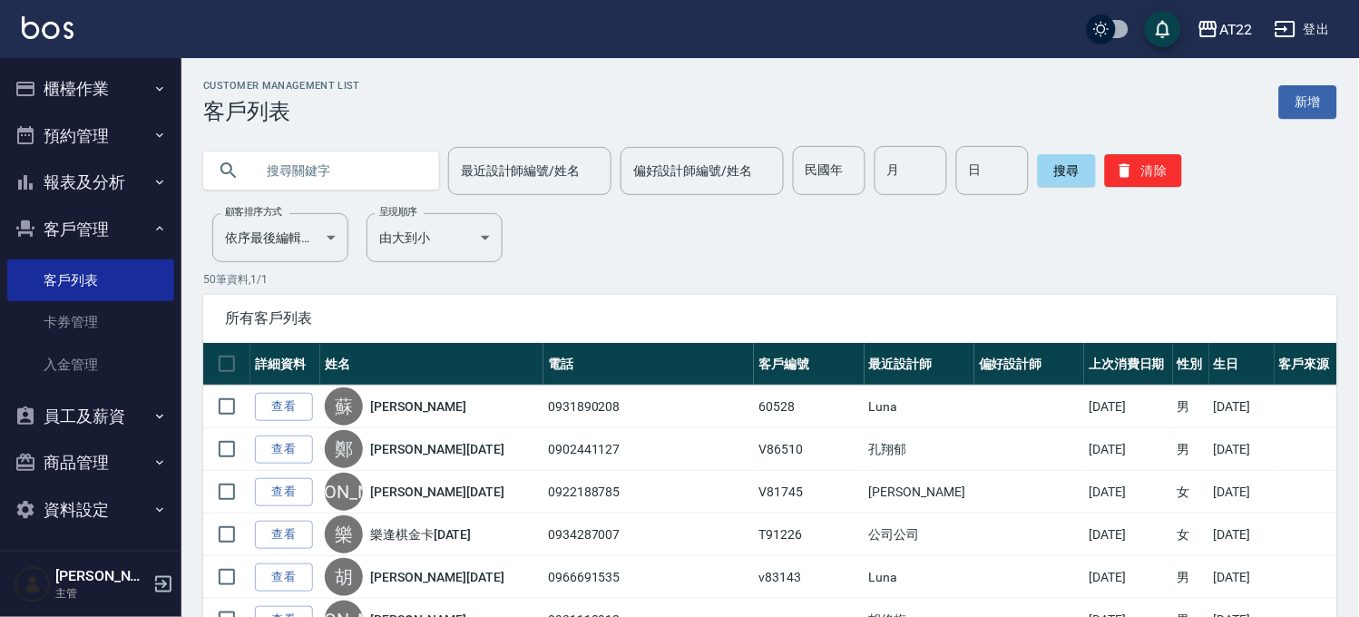
click at [363, 174] on input "text" at bounding box center [339, 170] width 171 height 49
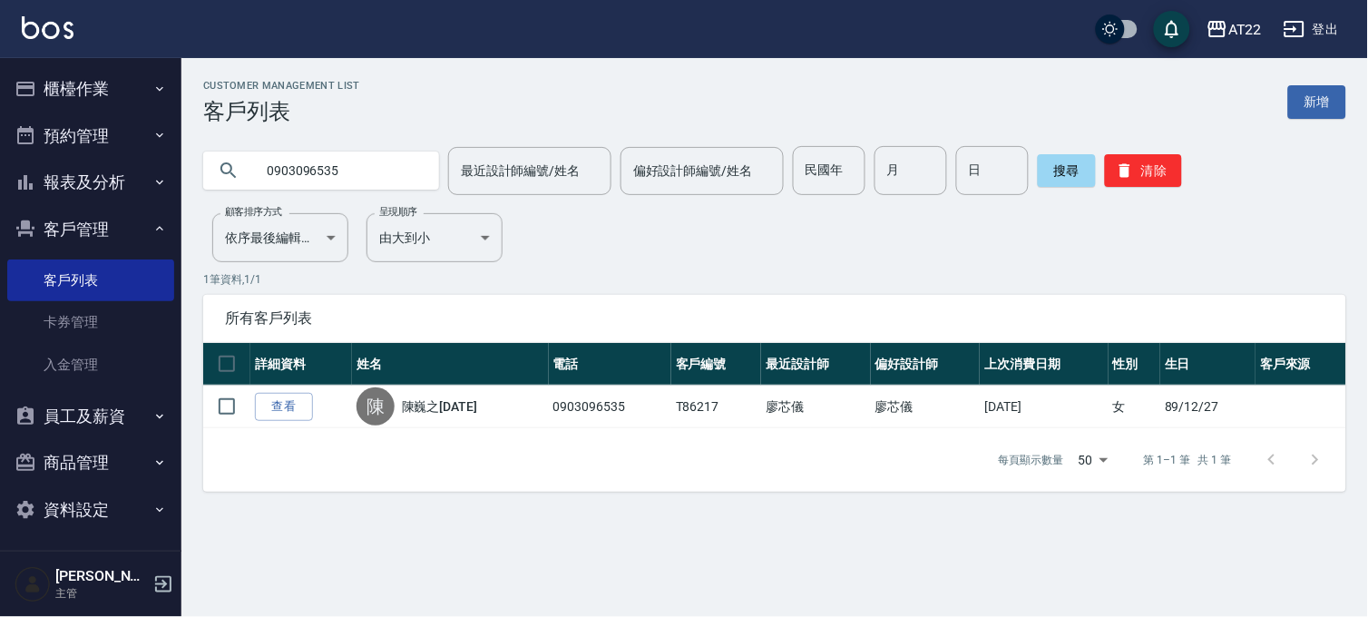
click at [363, 181] on input "0903096535" at bounding box center [339, 170] width 171 height 49
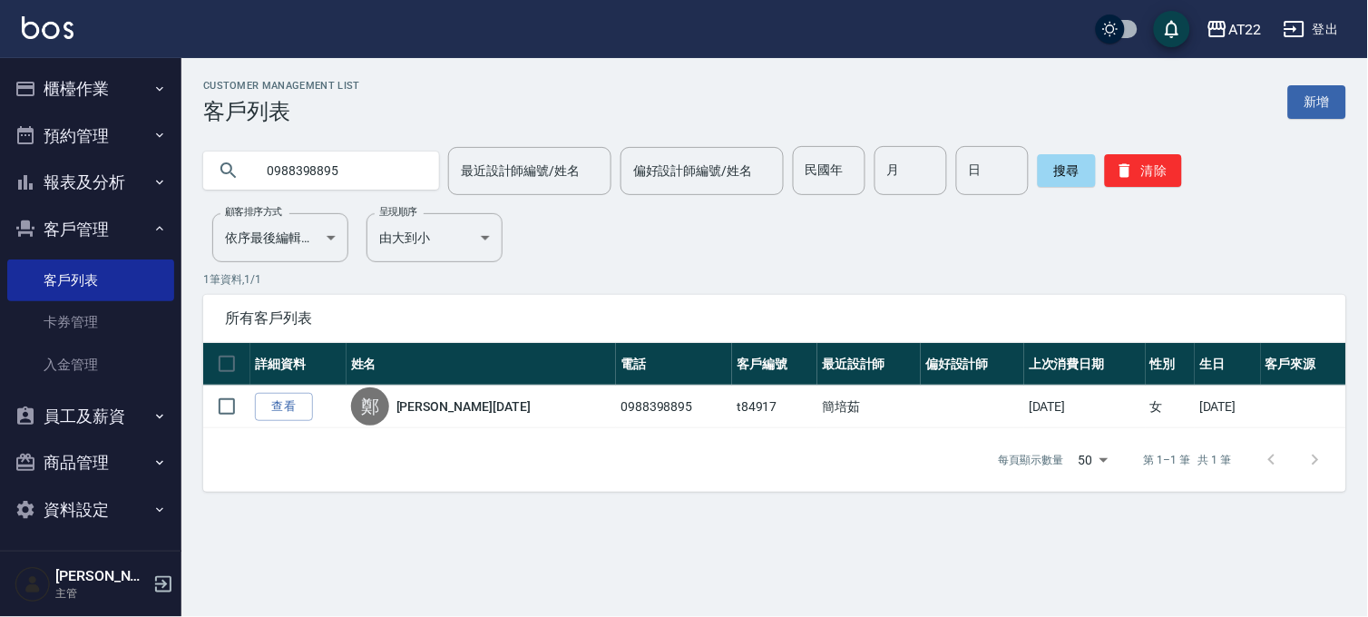
click at [346, 146] on input "0988398895" at bounding box center [339, 170] width 171 height 49
type input "0909552015"
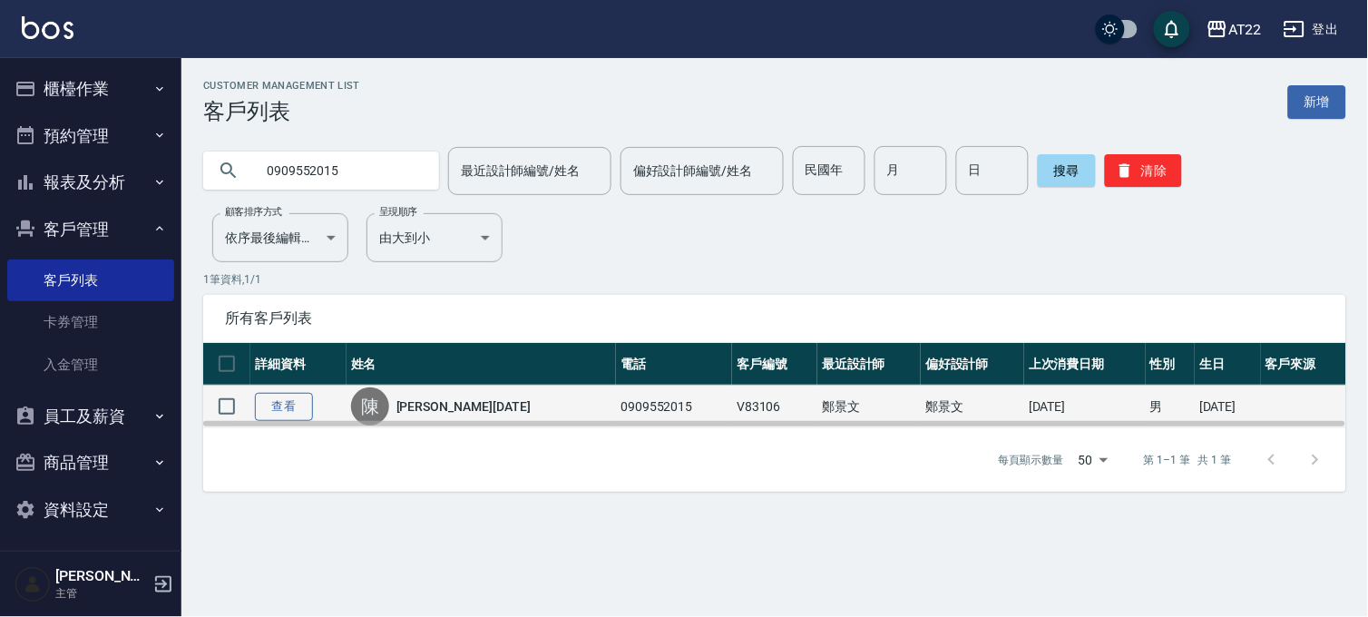
click at [276, 393] on link "查看" at bounding box center [284, 407] width 58 height 28
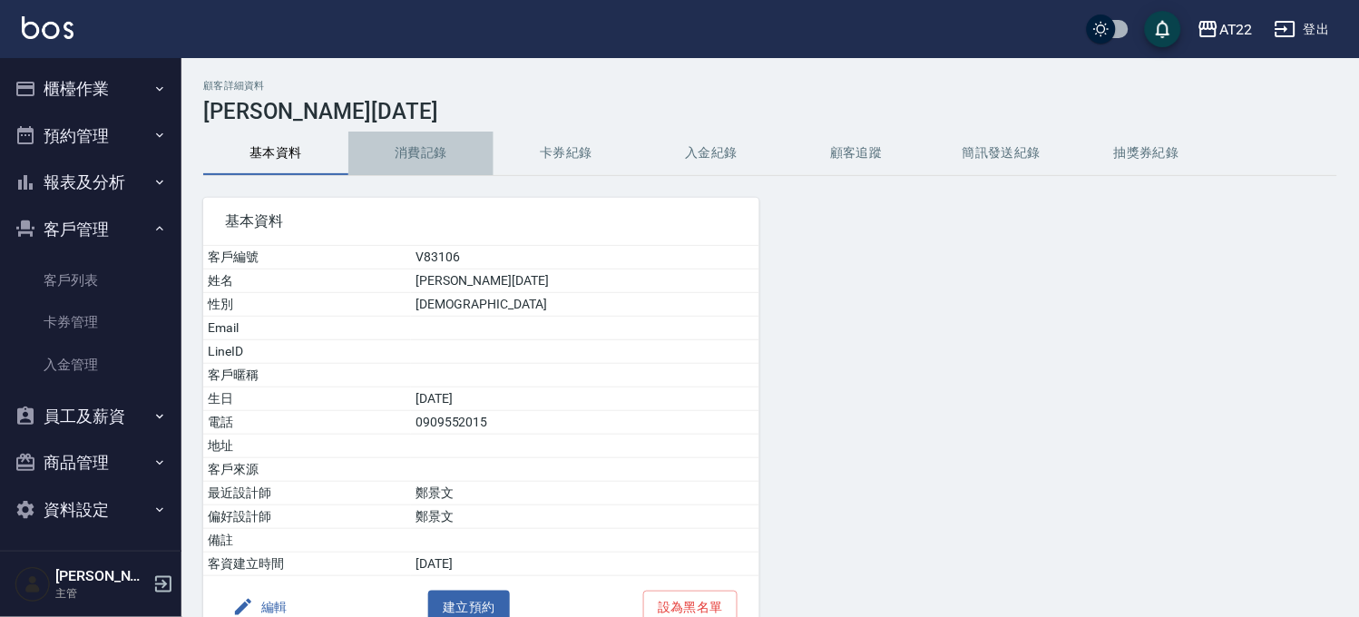
click at [381, 164] on button "消費記錄" at bounding box center [420, 154] width 145 height 44
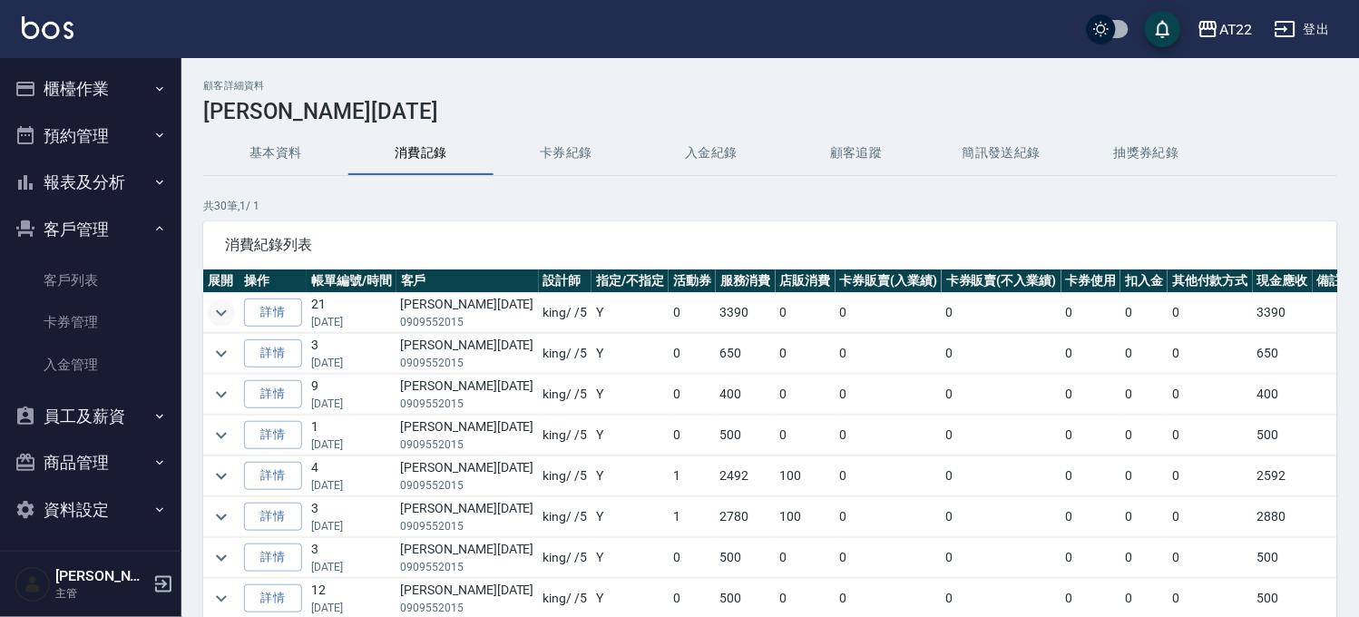
click at [219, 308] on icon "expand row" at bounding box center [221, 313] width 22 height 22
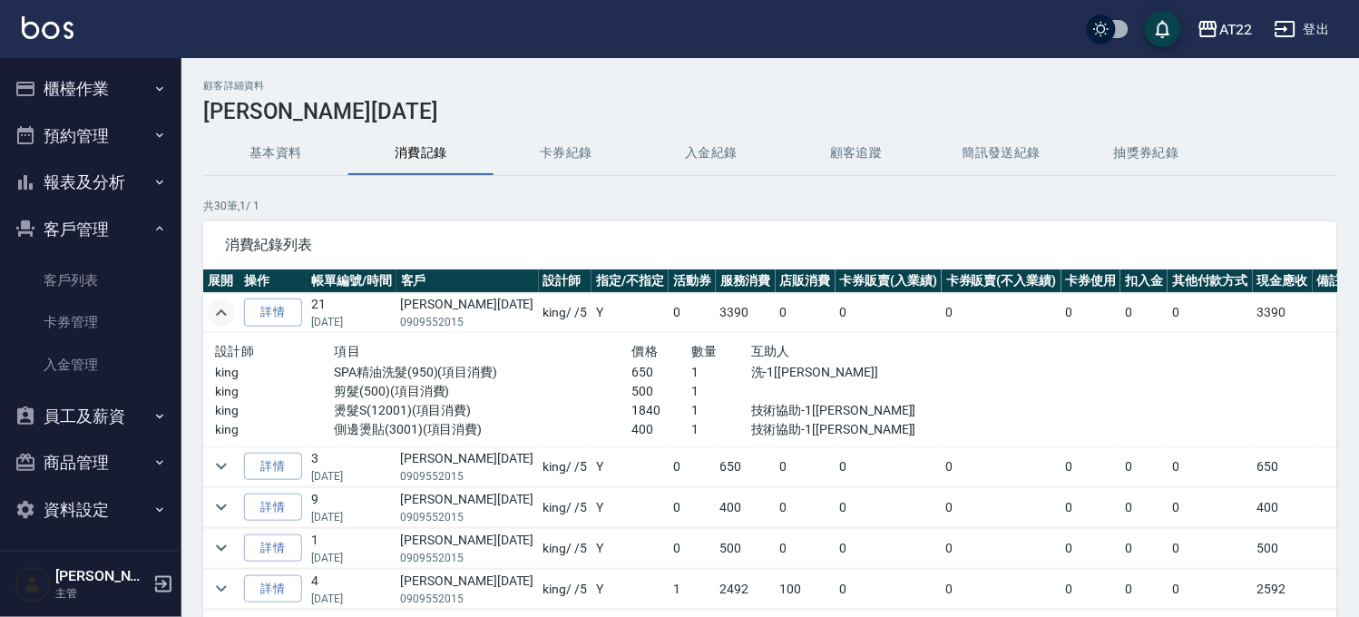
click at [219, 308] on icon "expand row" at bounding box center [221, 313] width 22 height 22
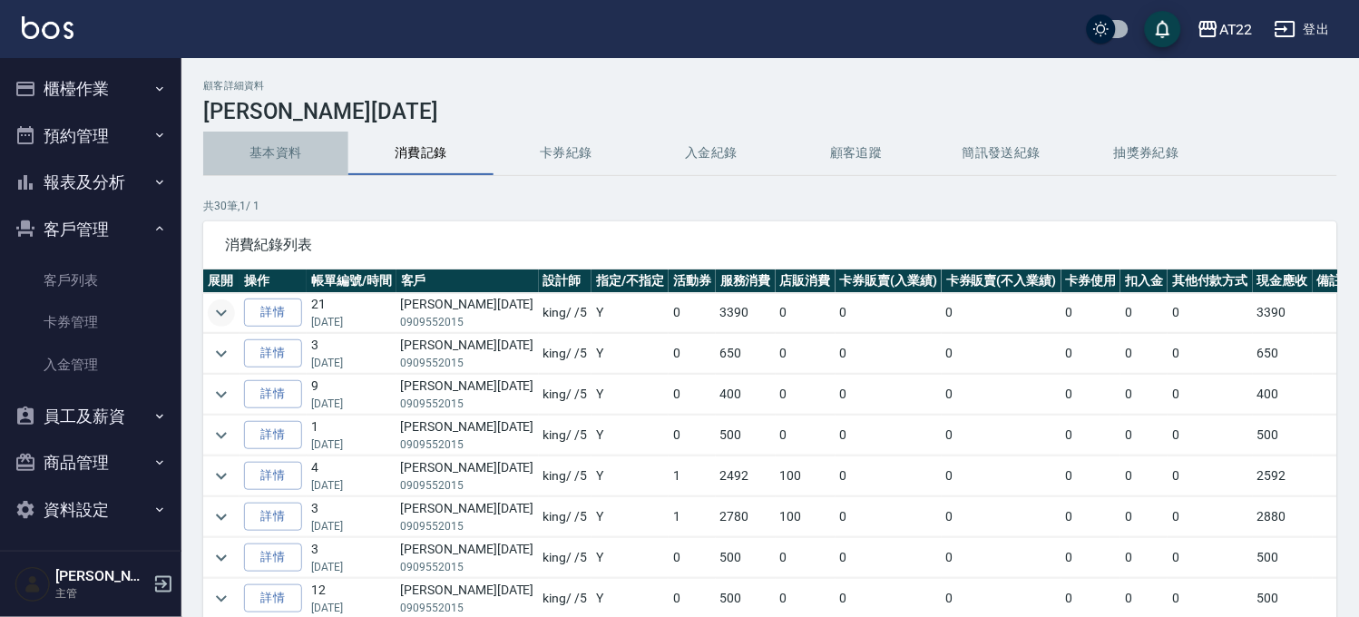
click at [269, 148] on button "基本資料" at bounding box center [275, 154] width 145 height 44
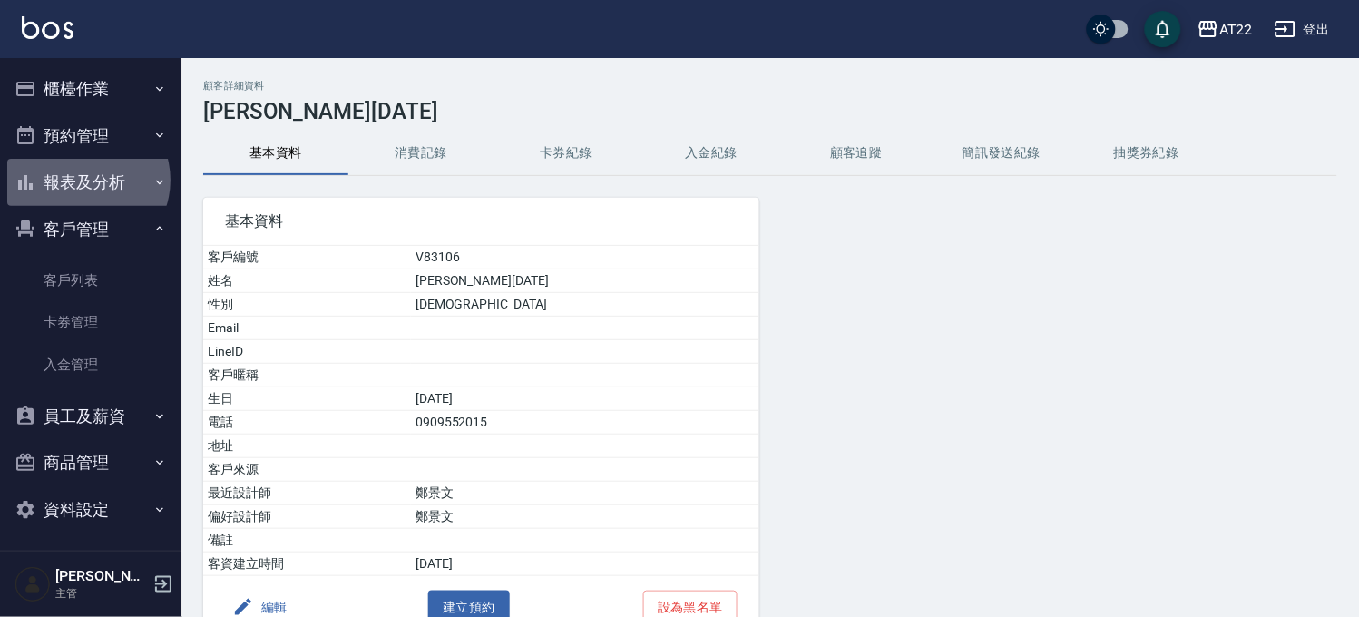
click at [83, 180] on button "報表及分析" at bounding box center [90, 182] width 167 height 47
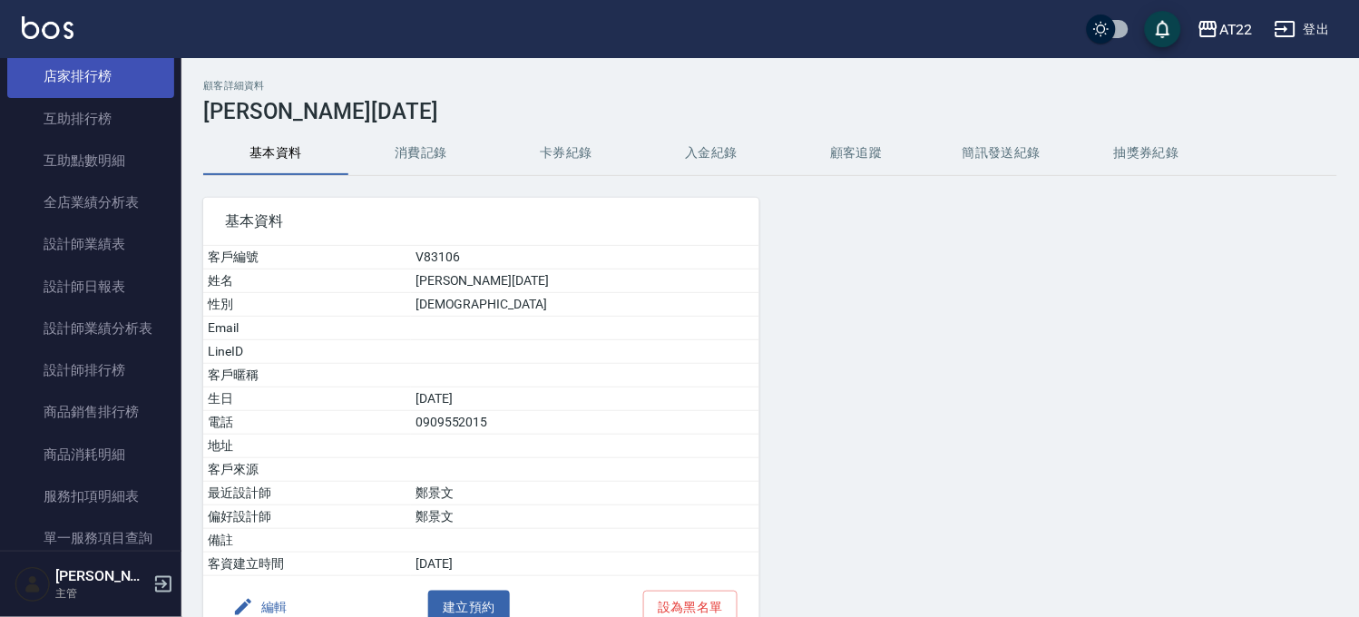
scroll to position [403, 0]
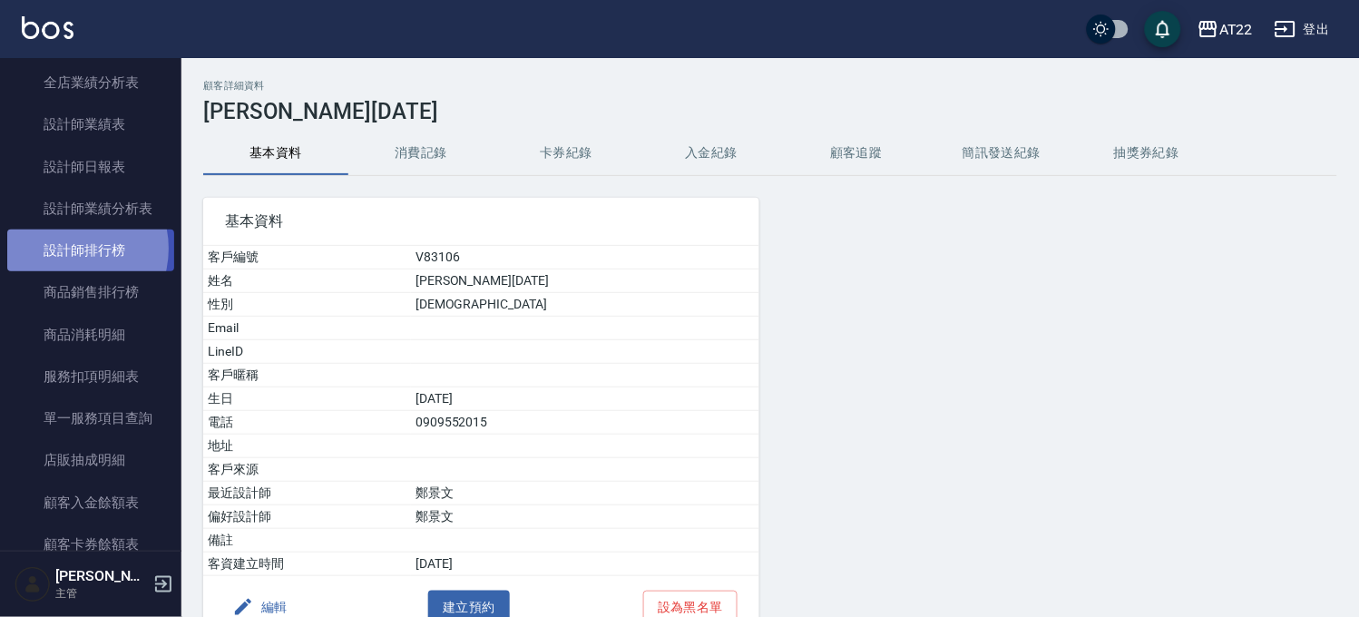
click at [65, 248] on link "設計師排行榜" at bounding box center [90, 250] width 167 height 42
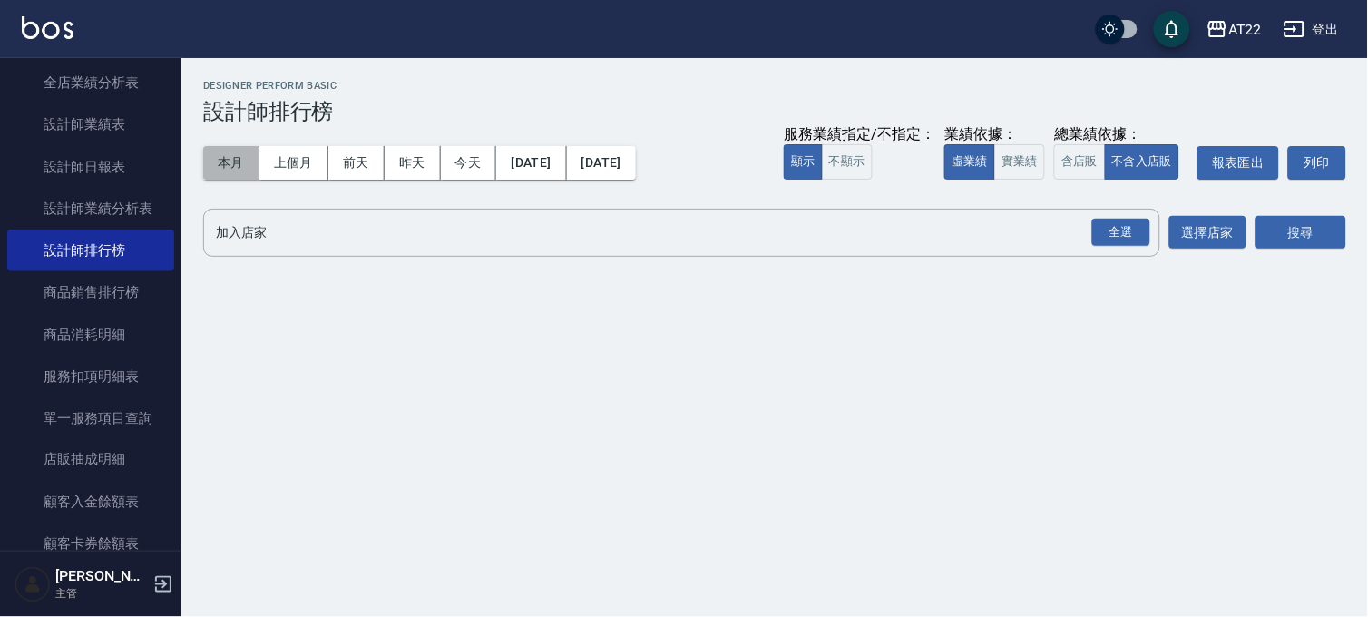
click at [231, 161] on button "本月" at bounding box center [231, 163] width 56 height 34
click at [1127, 236] on div "全選" at bounding box center [1121, 233] width 58 height 28
click at [1301, 239] on button "搜尋" at bounding box center [1300, 234] width 91 height 34
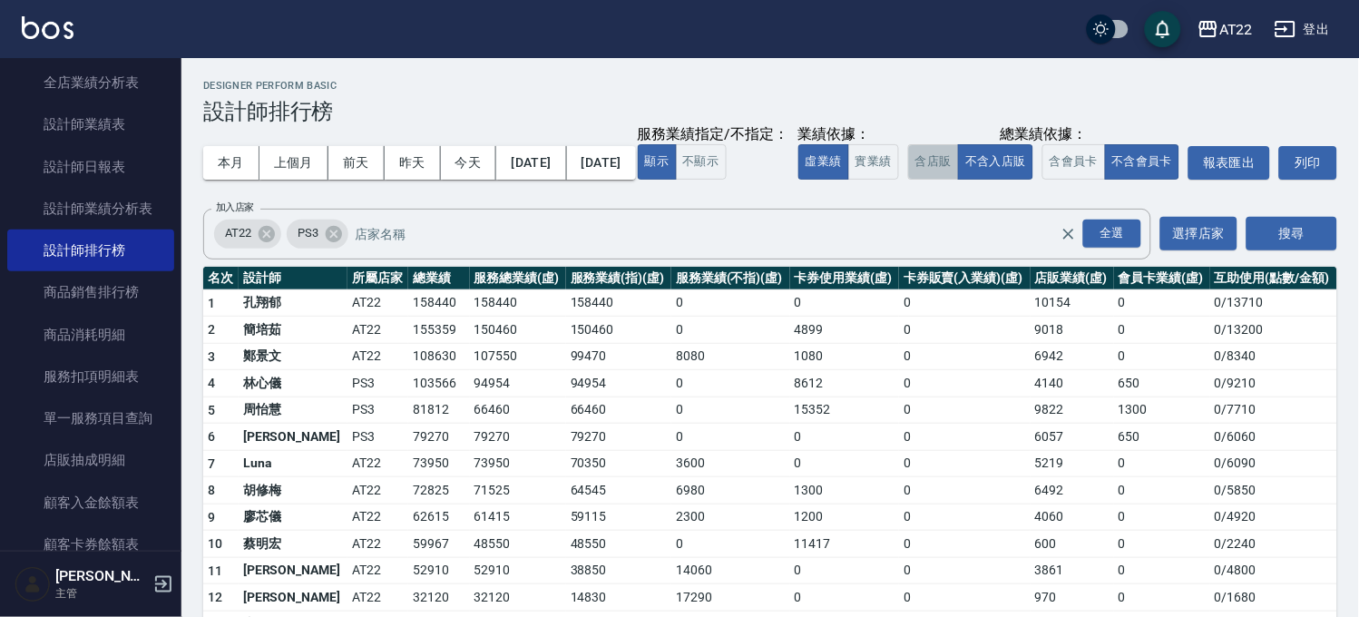
click at [908, 180] on button "含店販" at bounding box center [933, 161] width 51 height 35
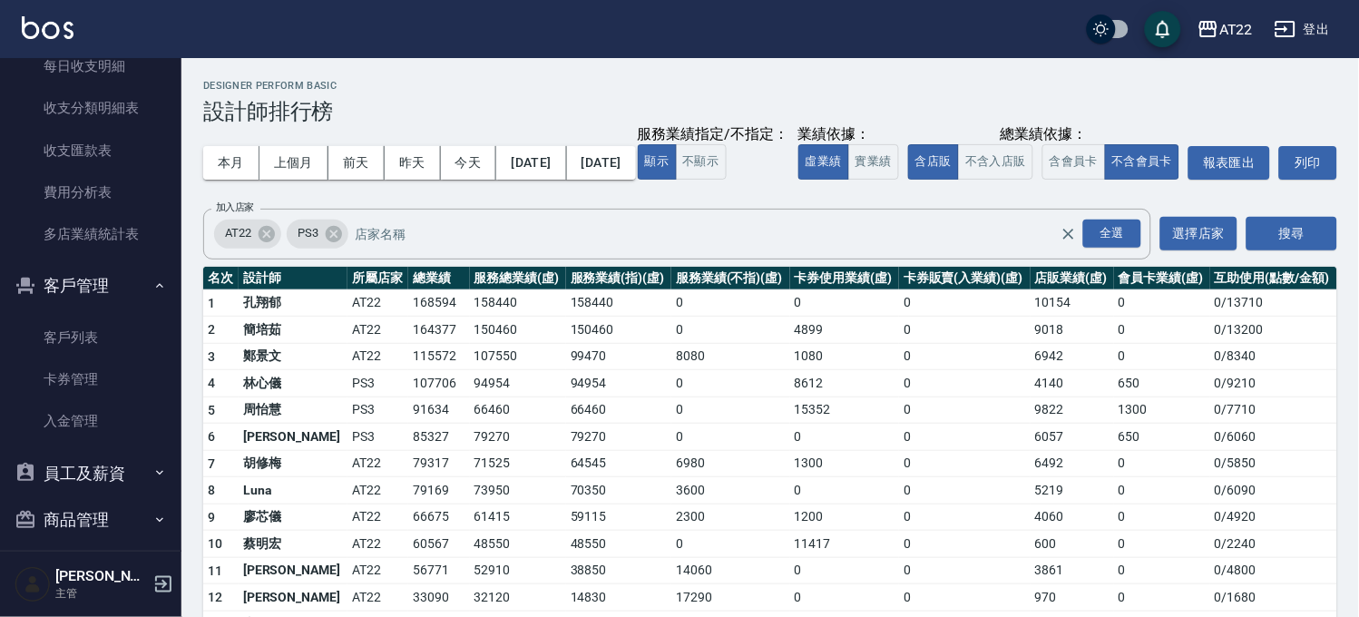
scroll to position [982, 0]
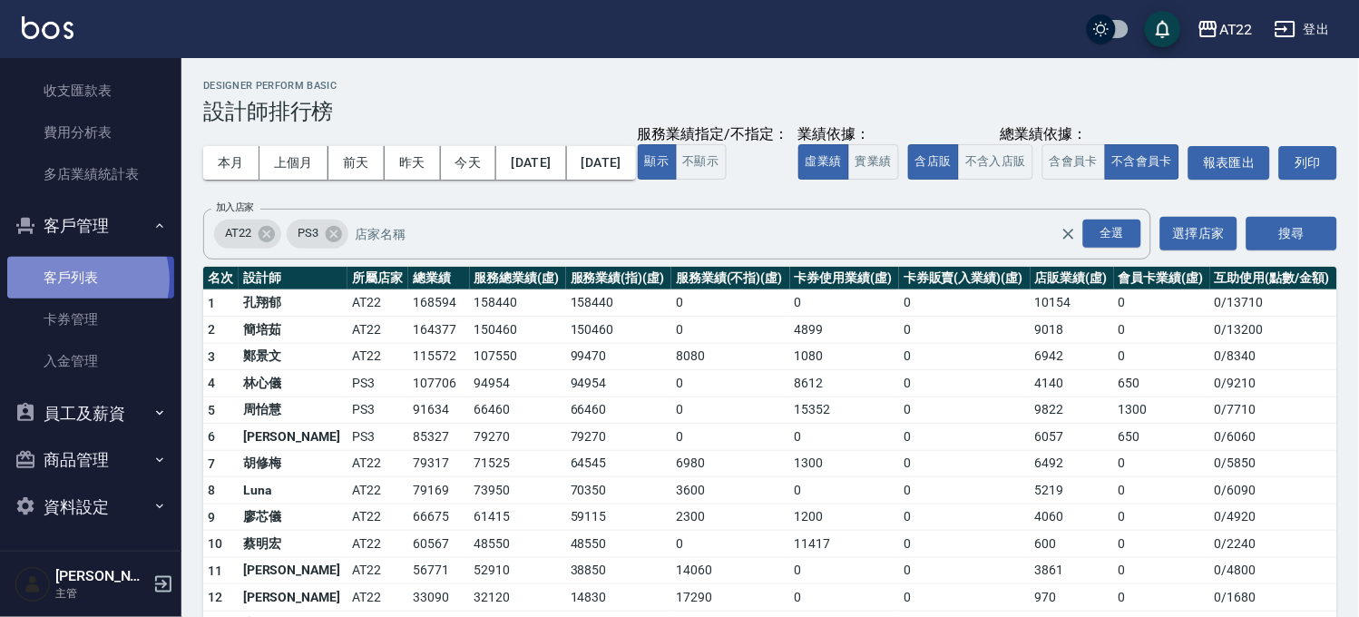
click at [78, 279] on link "客戶列表" at bounding box center [90, 278] width 167 height 42
